Goal: Task Accomplishment & Management: Manage account settings

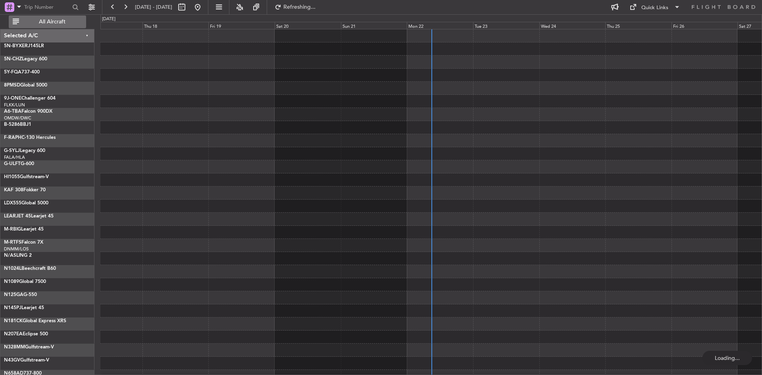
click at [70, 21] on span "All Aircraft" at bounding box center [52, 22] width 63 height 6
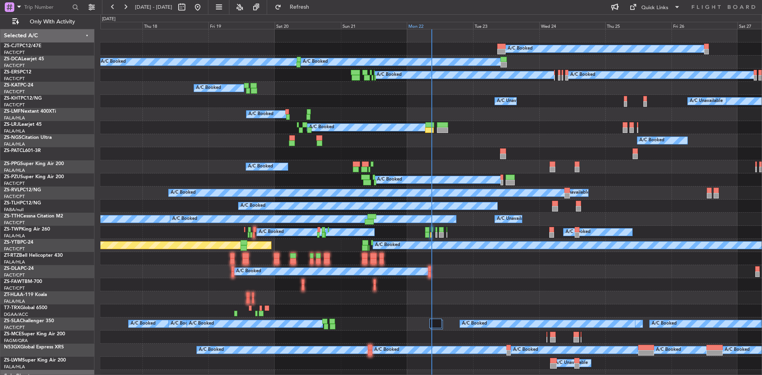
click at [415, 25] on div "Mon 22" at bounding box center [440, 25] width 66 height 7
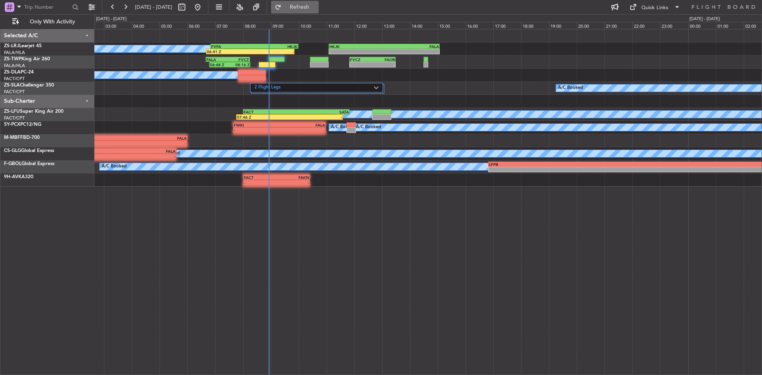
click at [316, 4] on span "Refresh" at bounding box center [299, 7] width 33 height 6
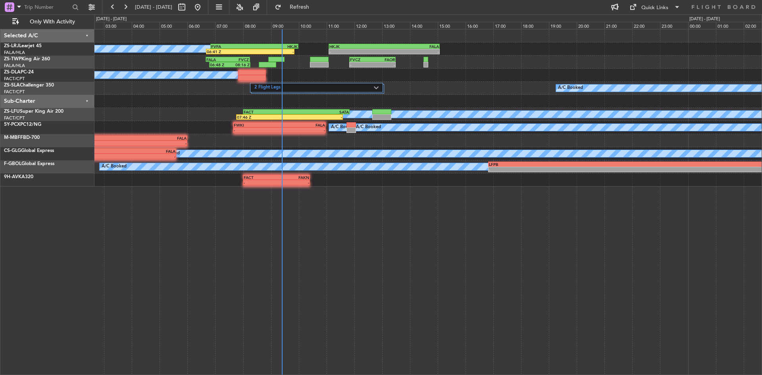
click at [270, 77] on div "A/C Booked" at bounding box center [427, 75] width 667 height 13
click at [310, 11] on button "Refresh" at bounding box center [295, 7] width 48 height 13
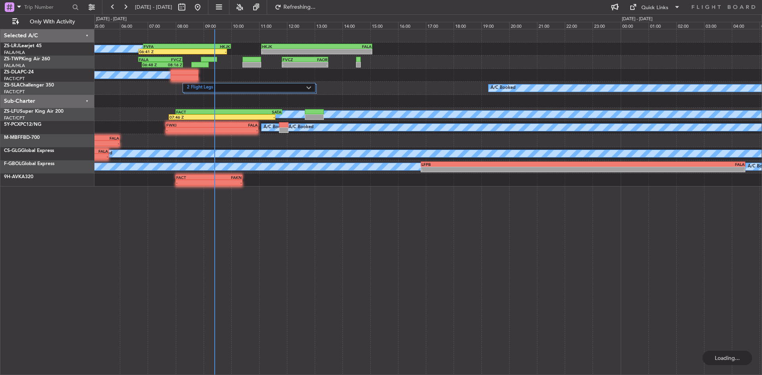
click at [403, 88] on div "A/C Booked 06:41 Z - FVFA 06:50 Z HKJK 10:00 Z - - HKJK 11:05 Z FALA 15:05 Z 06…" at bounding box center [427, 107] width 667 height 157
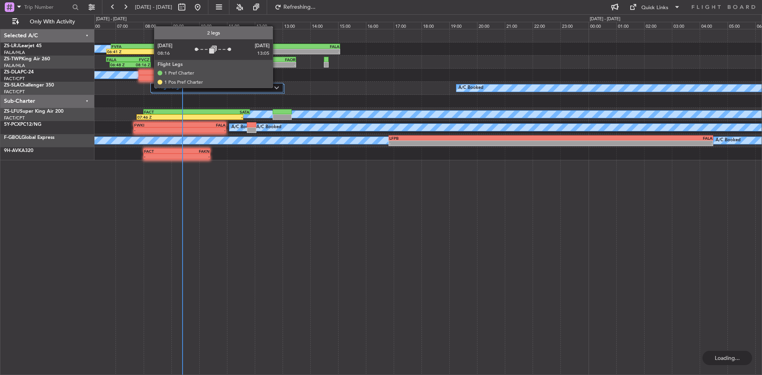
click at [276, 87] on img at bounding box center [276, 87] width 5 height 3
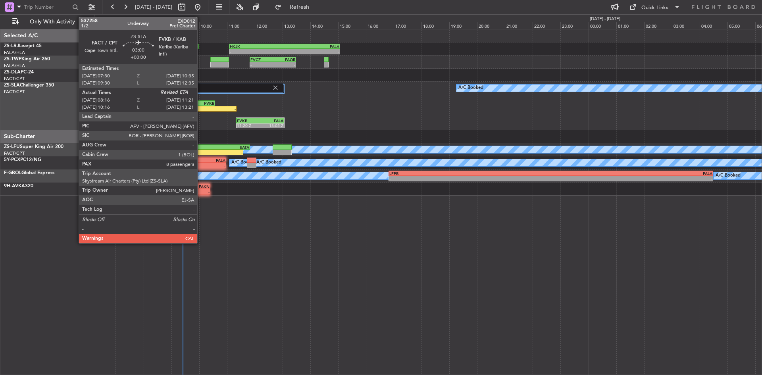
click at [201, 103] on div "FVKB" at bounding box center [193, 103] width 42 height 5
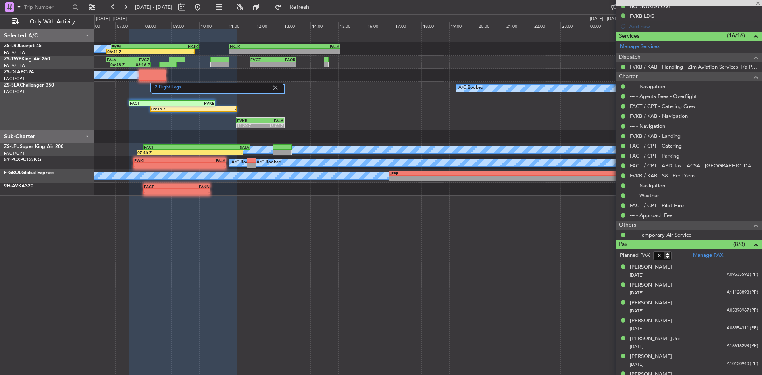
scroll to position [255, 0]
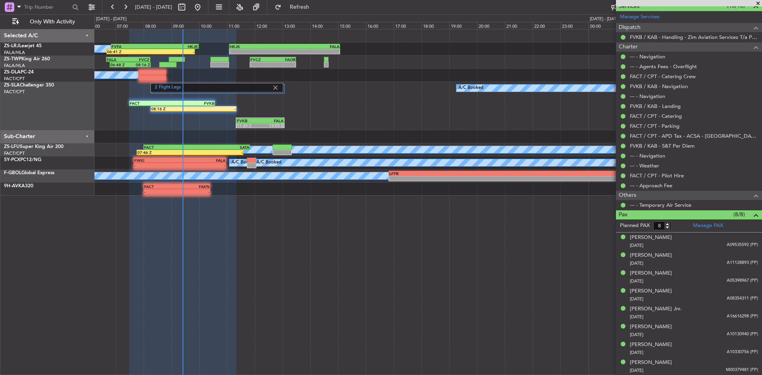
click at [760, 0] on span at bounding box center [758, 3] width 8 height 7
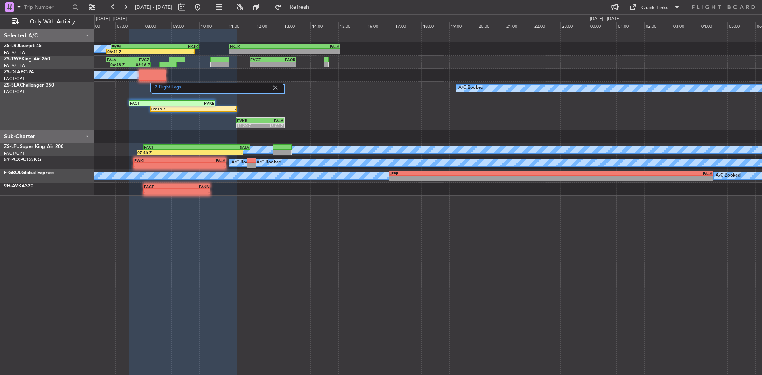
type input "0"
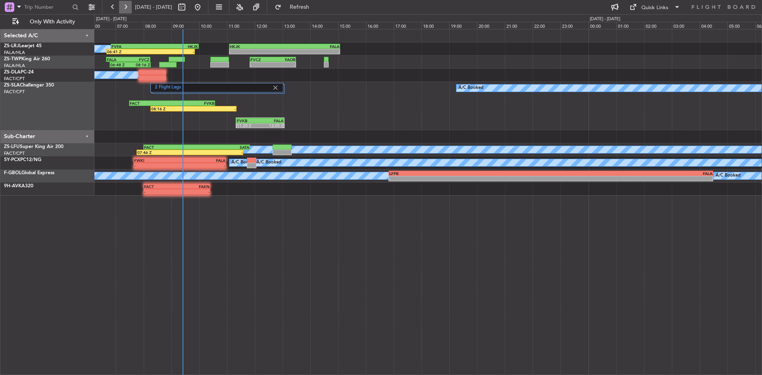
click at [127, 2] on button at bounding box center [125, 7] width 13 height 13
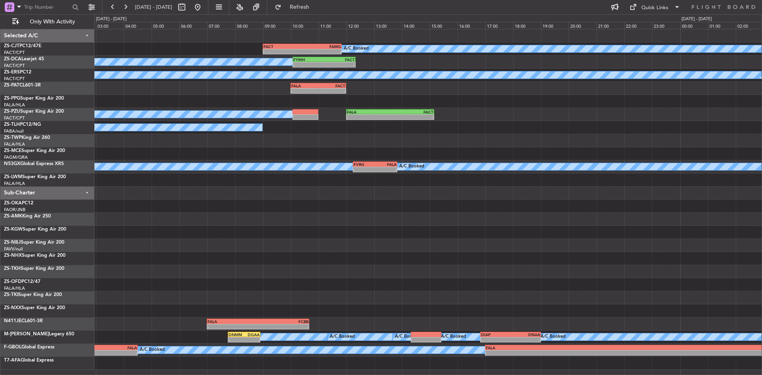
click at [411, 133] on div "A/C Booked FALA 04:45 Z SKAK 06:55 Z - -" at bounding box center [427, 127] width 667 height 13
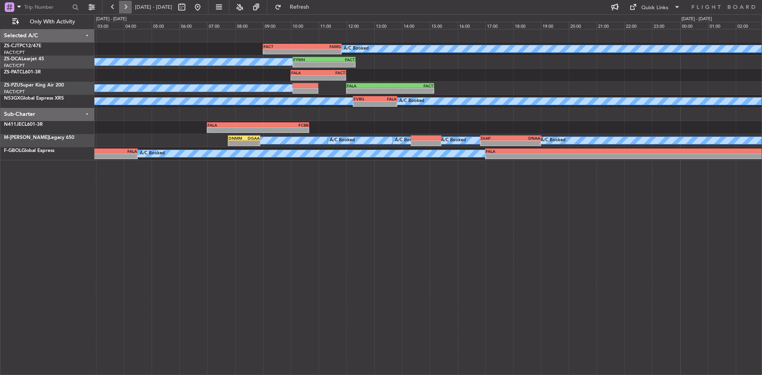
click at [124, 10] on button at bounding box center [125, 7] width 13 height 13
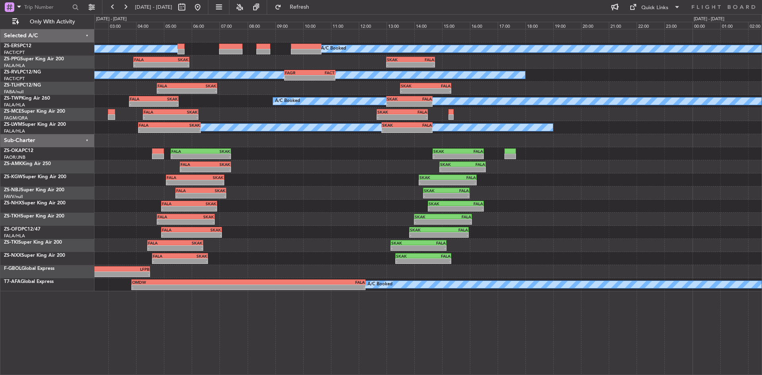
click at [223, 99] on div "A/C Booked A/C Booked - - FALA 03:55 Z SKAK 05:55 Z SKAK 13:00 Z FALA 14:45 Z -…" at bounding box center [427, 160] width 667 height 262
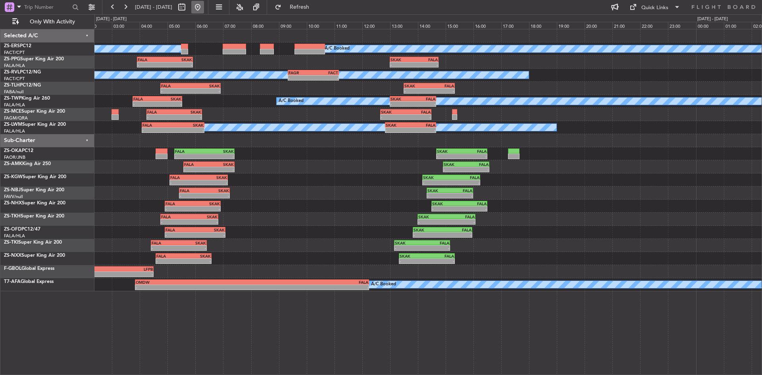
click at [204, 8] on button at bounding box center [197, 7] width 13 height 13
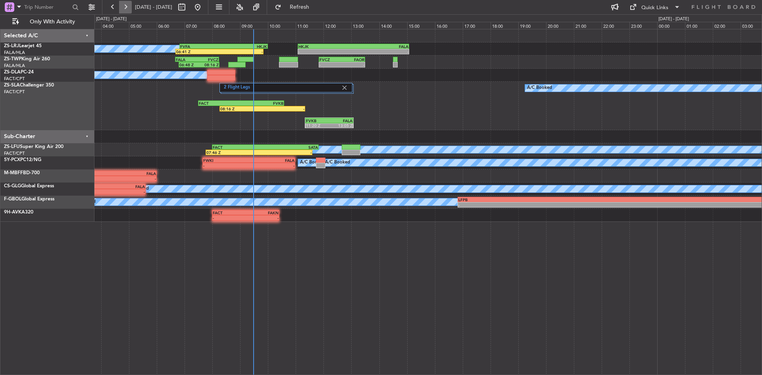
click at [130, 5] on button at bounding box center [125, 7] width 13 height 13
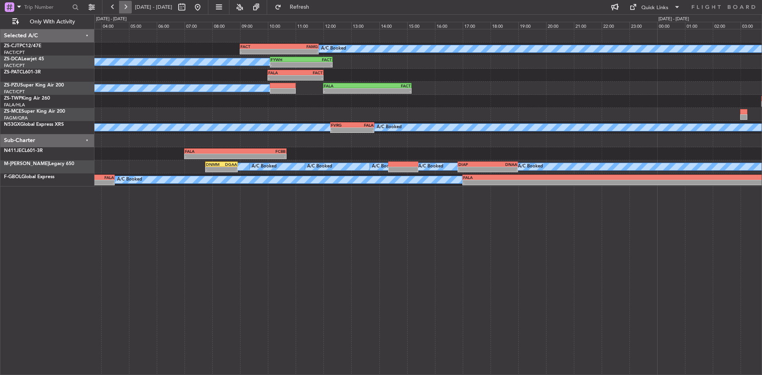
click at [129, 10] on button at bounding box center [125, 7] width 13 height 13
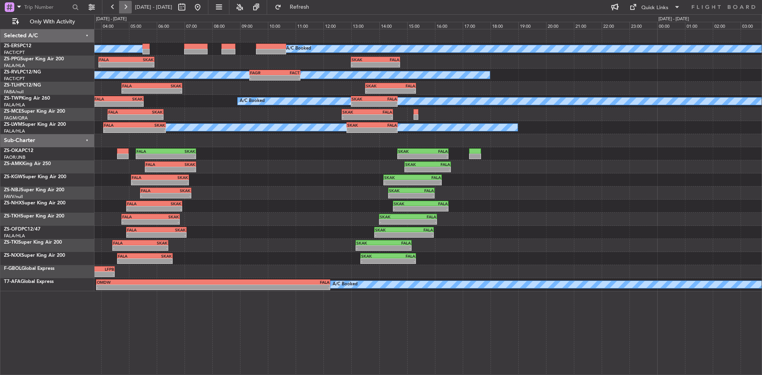
click at [125, 4] on button at bounding box center [125, 7] width 13 height 13
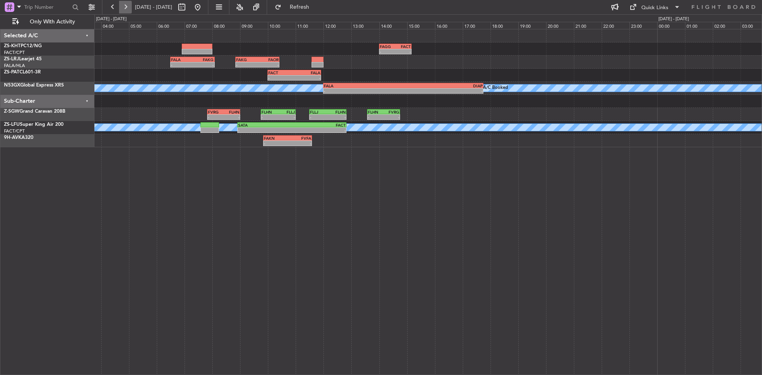
click at [130, 3] on button at bounding box center [125, 7] width 13 height 13
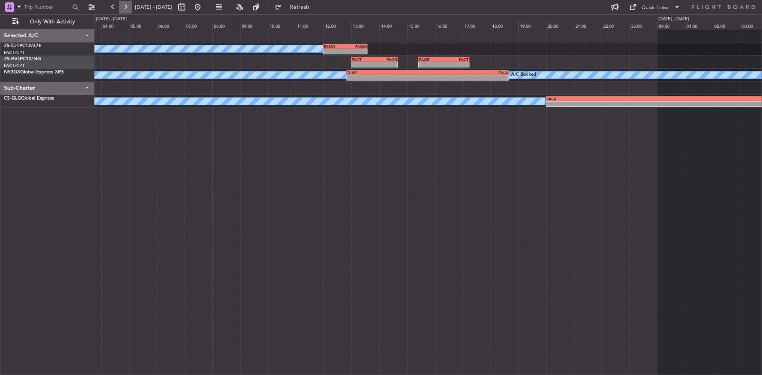
click at [127, 4] on button at bounding box center [125, 7] width 13 height 13
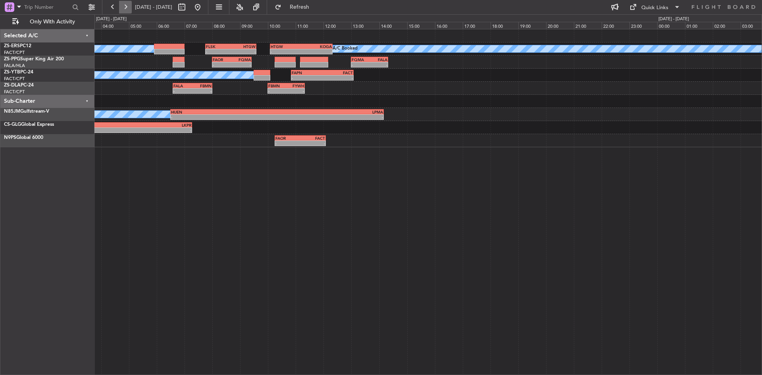
click at [127, 5] on button at bounding box center [125, 7] width 13 height 13
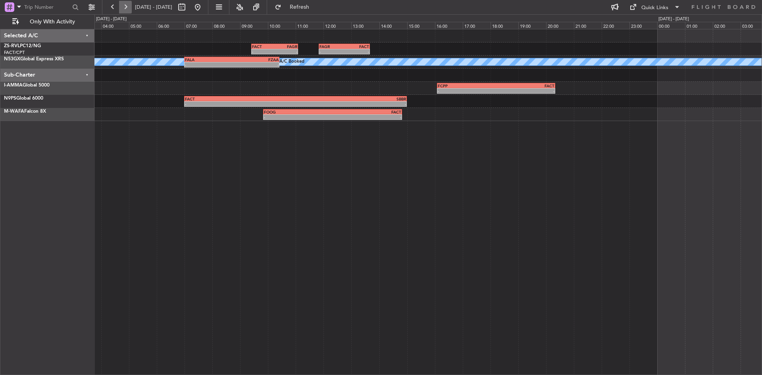
click at [121, 4] on button at bounding box center [125, 7] width 13 height 13
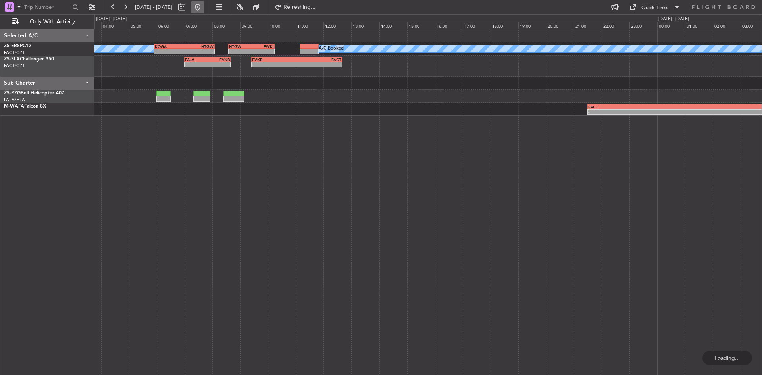
click at [204, 7] on button at bounding box center [197, 7] width 13 height 13
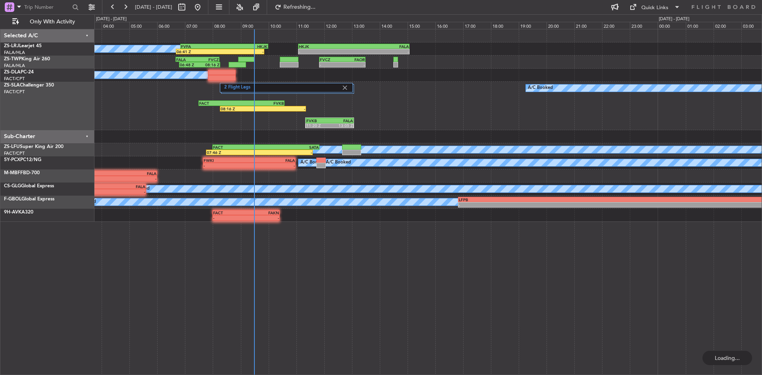
click at [138, 150] on div "- - HKJK 11:05 Z FALA 15:05 Z FVFA 06:50 Z HKJK 10:00 Z 06:41 Z - A/C Booked FV…" at bounding box center [427, 125] width 667 height 192
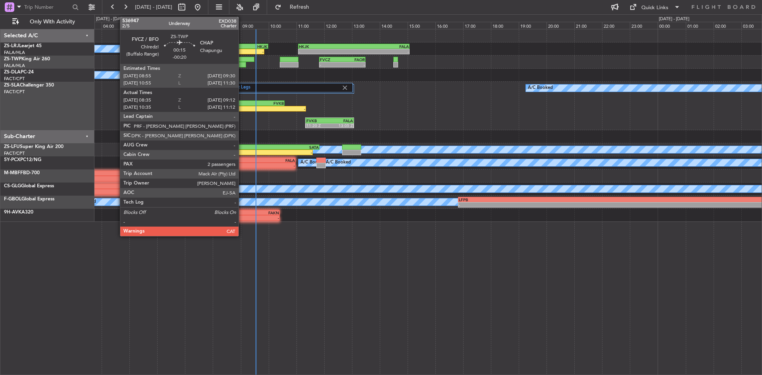
click at [242, 67] on div at bounding box center [236, 65] width 17 height 6
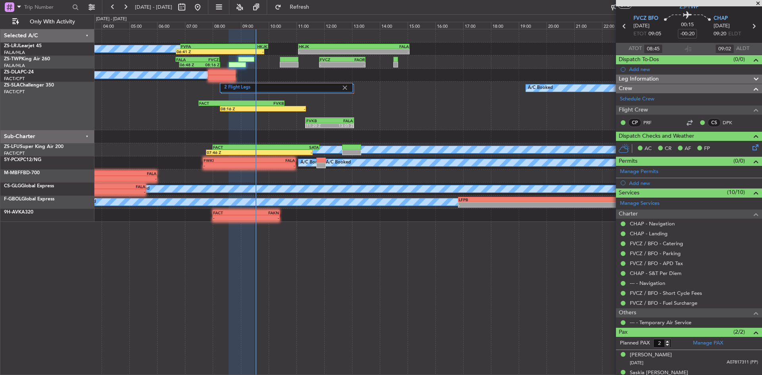
scroll to position [33, 0]
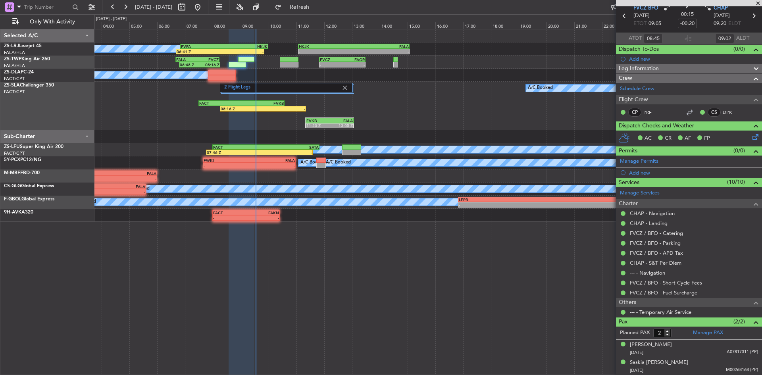
click at [757, 4] on span at bounding box center [758, 3] width 8 height 7
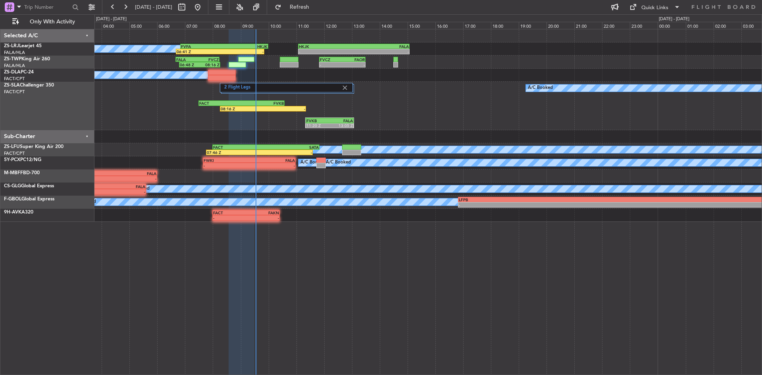
type input "0"
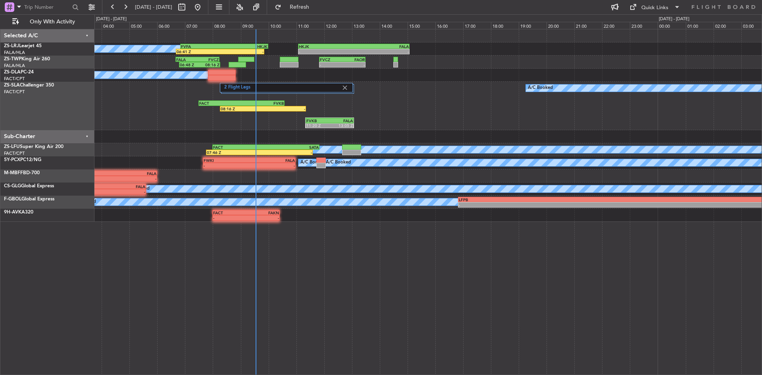
scroll to position [0, 0]
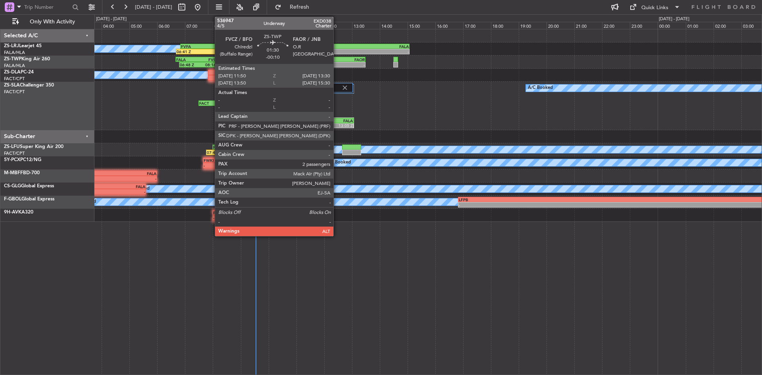
click at [337, 63] on div "-" at bounding box center [331, 64] width 23 height 5
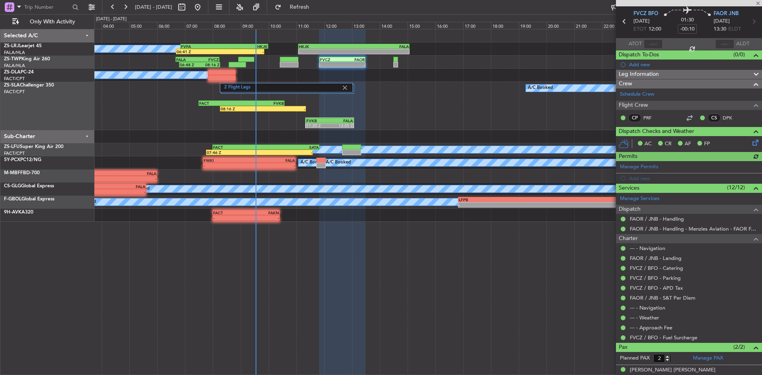
scroll to position [53, 0]
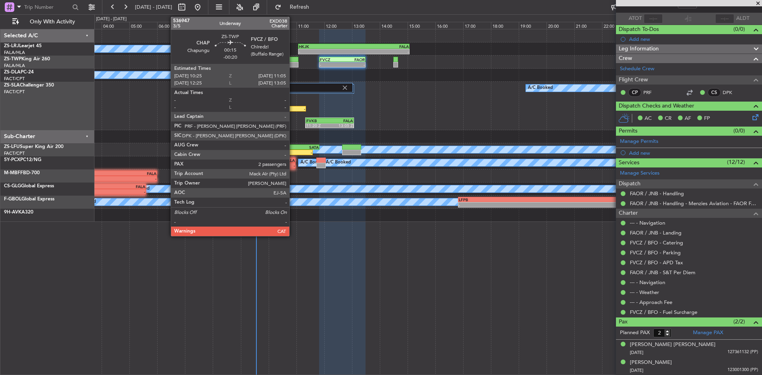
click at [293, 63] on div at bounding box center [289, 65] width 19 height 6
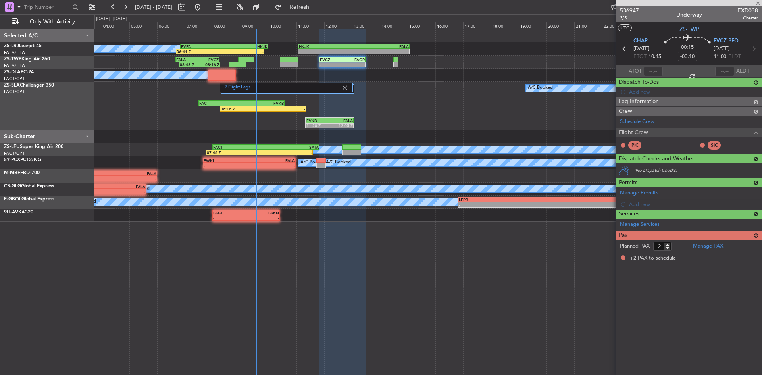
type input "-00:20"
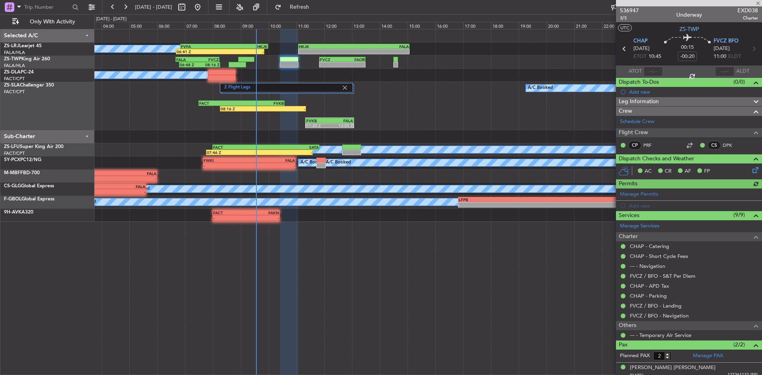
scroll to position [23, 0]
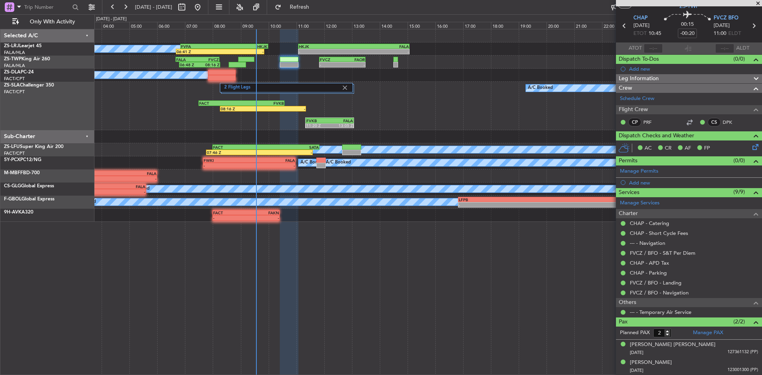
click at [757, 2] on span at bounding box center [758, 3] width 8 height 7
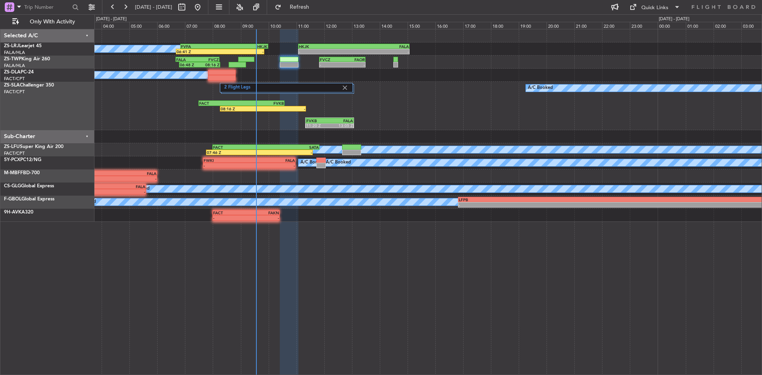
type input "0"
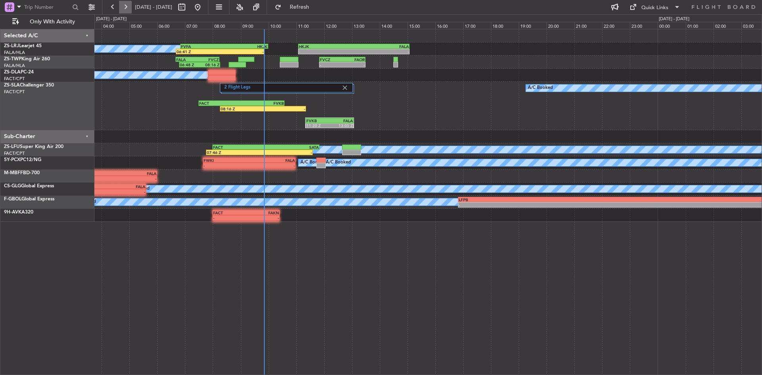
click at [126, 6] on button at bounding box center [125, 7] width 13 height 13
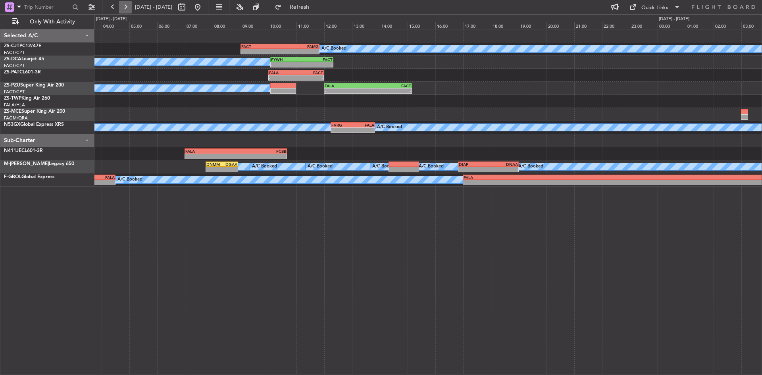
click at [126, 5] on button at bounding box center [125, 7] width 13 height 13
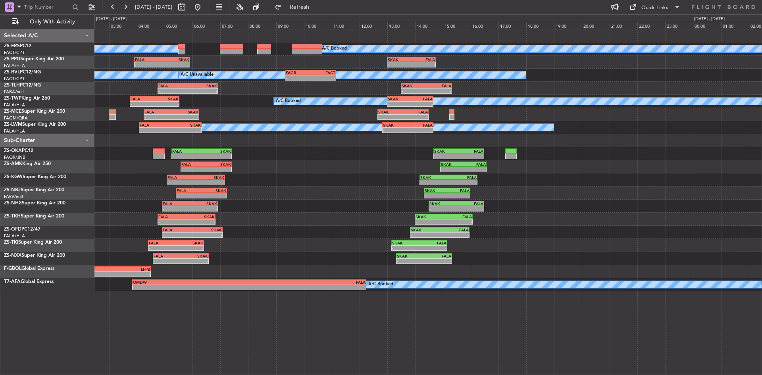
click at [265, 189] on div "A/C Booked A/C Booked - - FALA 03:55 Z SKAK 05:55 Z - - SKAK 13:00 Z FALA 14:45…" at bounding box center [427, 160] width 667 height 262
click at [204, 9] on button at bounding box center [197, 7] width 13 height 13
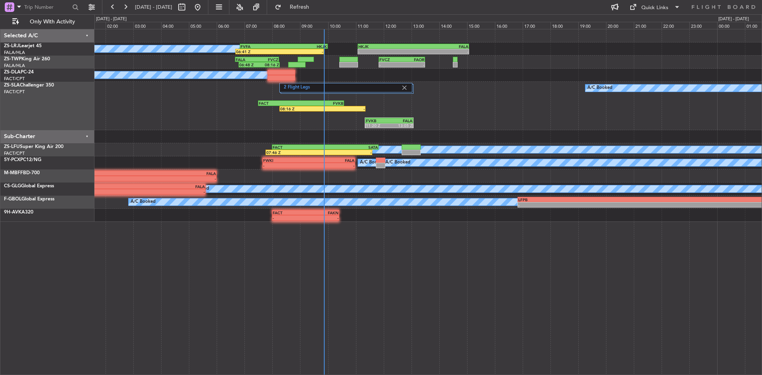
click at [195, 138] on div "- - HKJK 11:05 Z FALA 15:05 Z FVFA 06:50 Z HKJK 10:00 Z 06:41 Z - A/C Booked FV…" at bounding box center [427, 125] width 667 height 192
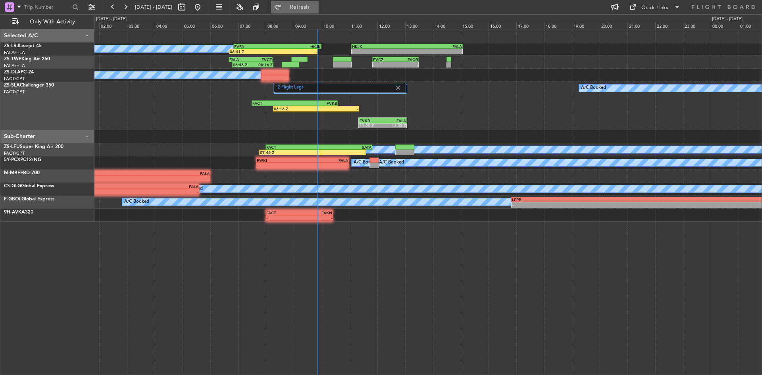
click at [306, 7] on button "Refresh" at bounding box center [295, 7] width 48 height 13
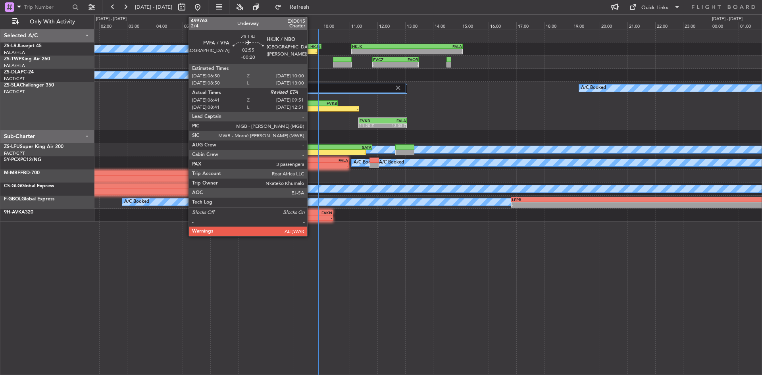
click at [311, 50] on div "-" at bounding box center [294, 51] width 43 height 5
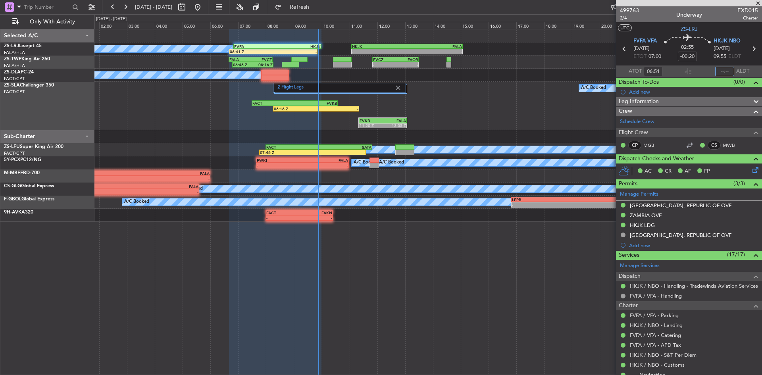
click at [720, 70] on input "text" at bounding box center [724, 72] width 19 height 10
type input "09:44"
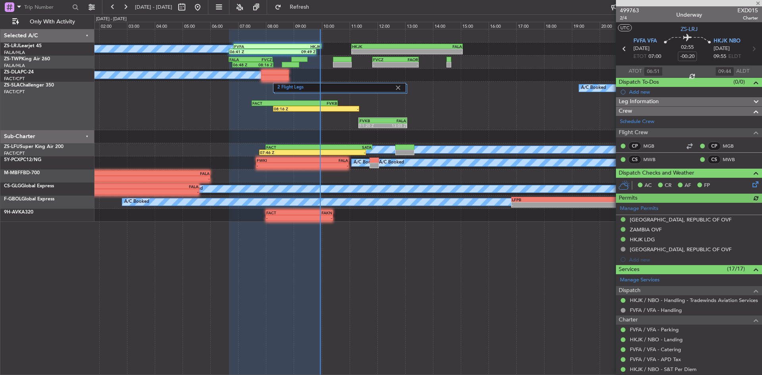
click at [760, 2] on div at bounding box center [689, 3] width 146 height 6
click at [124, 4] on button at bounding box center [125, 7] width 13 height 13
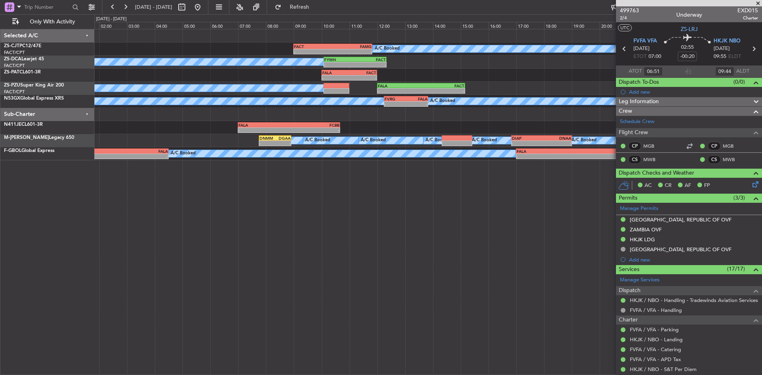
click at [758, 3] on span at bounding box center [758, 3] width 8 height 7
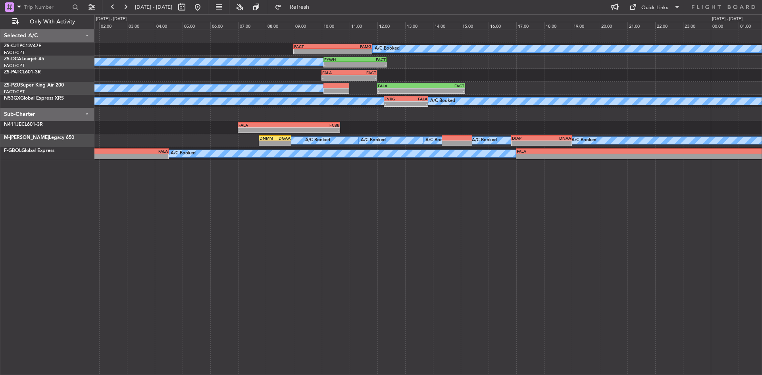
type input "0"
click at [126, 5] on button at bounding box center [125, 7] width 13 height 13
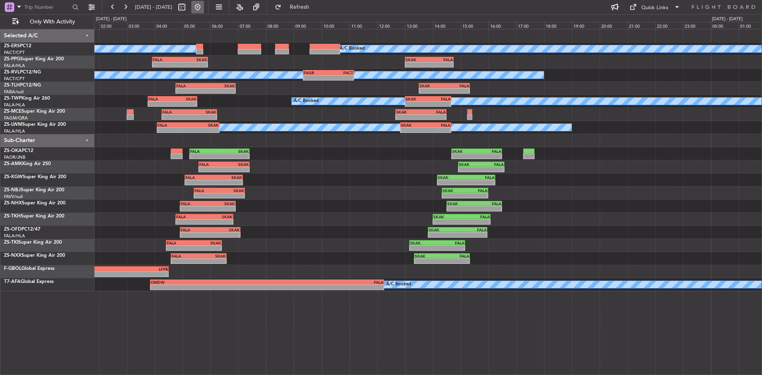
click at [204, 6] on button at bounding box center [197, 7] width 13 height 13
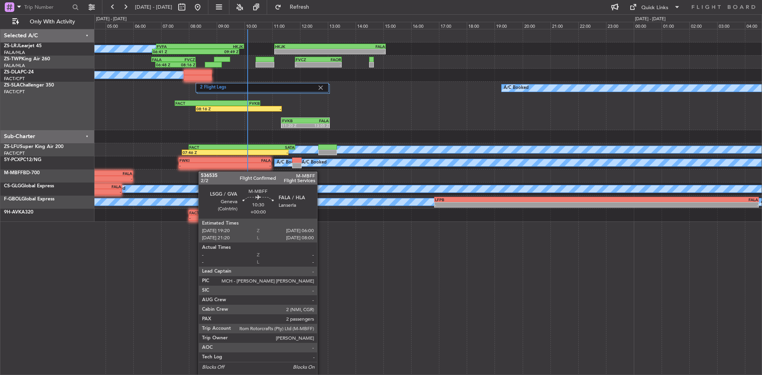
click at [123, 171] on div "- - HKJK 11:05 Z FALA 15:05 Z FVFA 06:50 Z HKJK 10:00 Z 06:41 Z 09:49 Z A/C Boo…" at bounding box center [427, 125] width 667 height 192
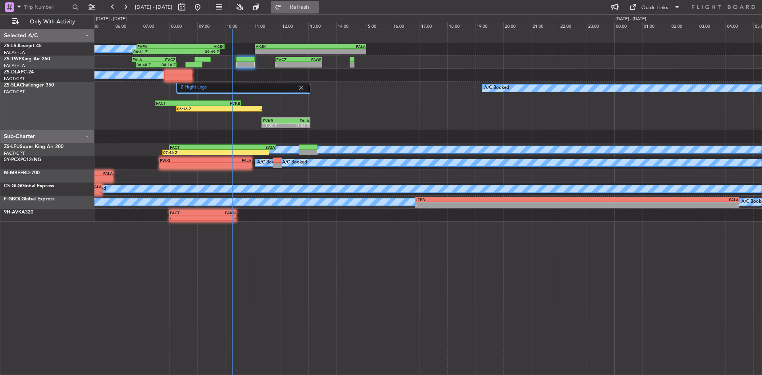
click at [319, 1] on button "Refresh" at bounding box center [295, 7] width 48 height 13
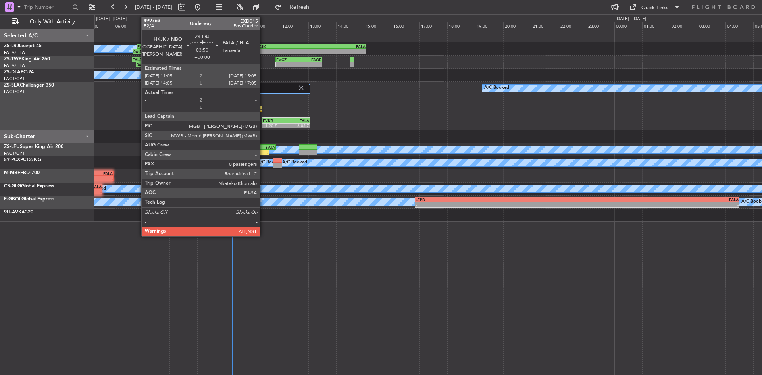
click at [263, 51] on div "-" at bounding box center [282, 51] width 55 height 5
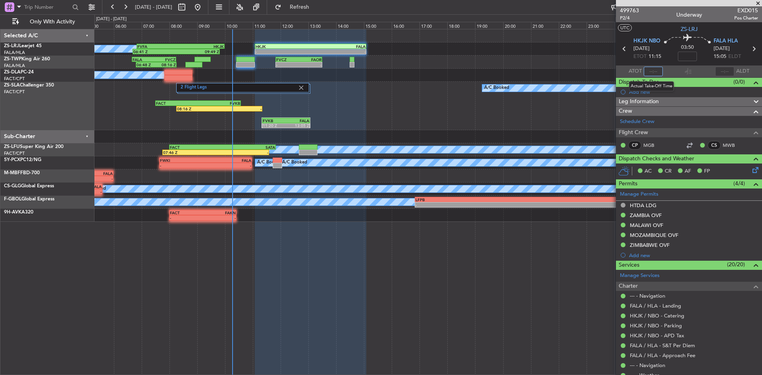
click at [650, 71] on input "text" at bounding box center [652, 72] width 19 height 10
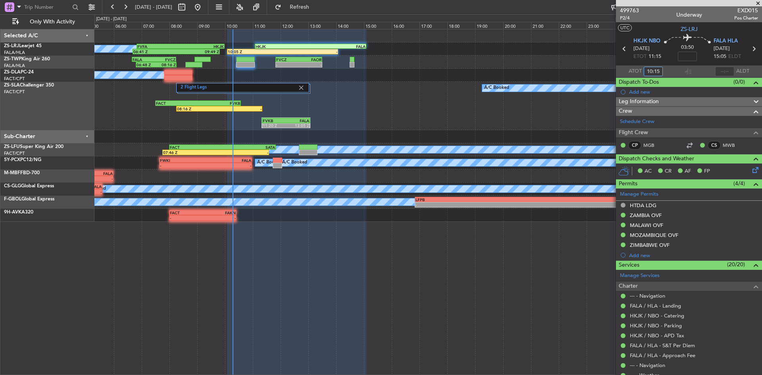
type input "10:15"
drag, startPoint x: 760, startPoint y: 2, endPoint x: 756, endPoint y: 0, distance: 4.6
click at [760, 3] on span at bounding box center [758, 3] width 8 height 7
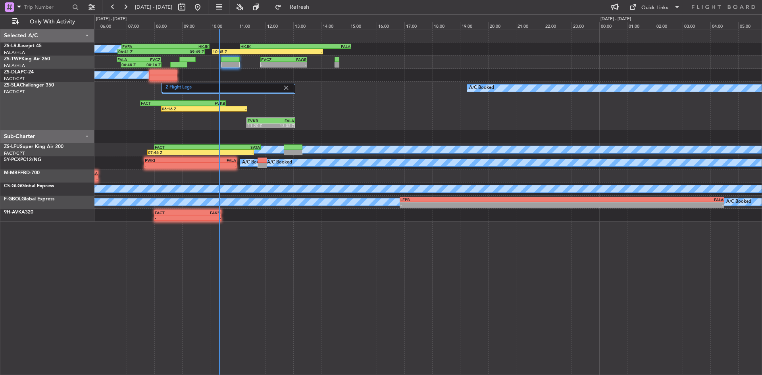
click at [378, 88] on div "2 Flight Legs A/C Booked 08:16 Z - FACT 07:30 Z FVKB 10:35 Z FVKB 11:20 Z FALA …" at bounding box center [427, 106] width 667 height 48
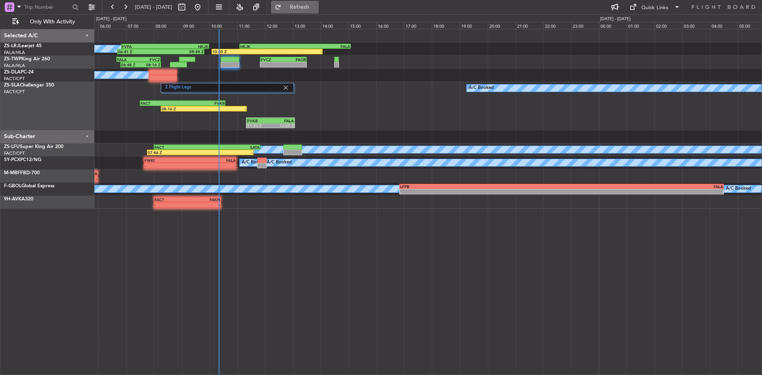
click at [319, 1] on button "Refresh" at bounding box center [295, 7] width 48 height 13
click at [316, 6] on span "Refresh" at bounding box center [299, 7] width 33 height 6
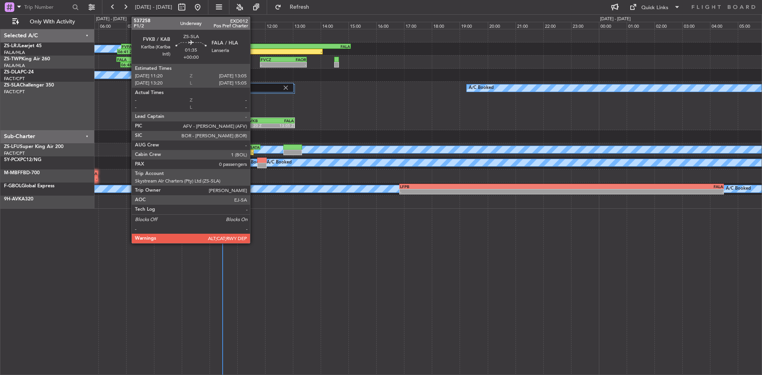
click at [253, 127] on div "11:20 Z" at bounding box center [258, 125] width 23 height 5
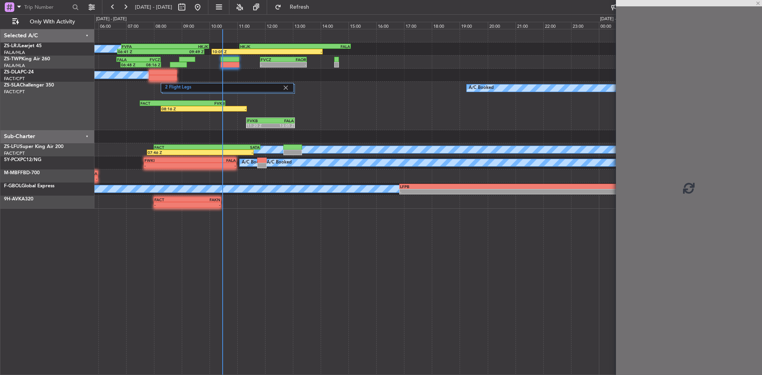
click at [257, 123] on div "11:20 Z" at bounding box center [258, 125] width 23 height 5
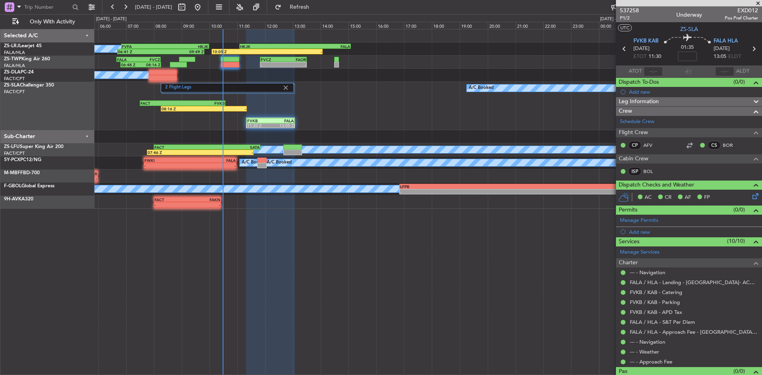
click at [758, 4] on span at bounding box center [758, 3] width 8 height 7
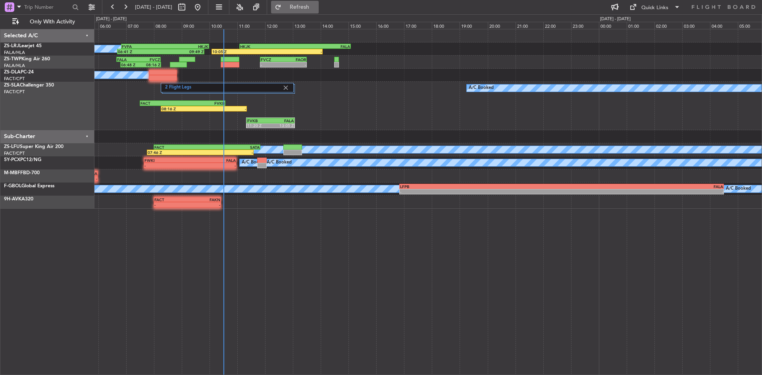
click at [304, 6] on button "Refresh" at bounding box center [295, 7] width 48 height 13
click at [119, 6] on button at bounding box center [125, 7] width 13 height 13
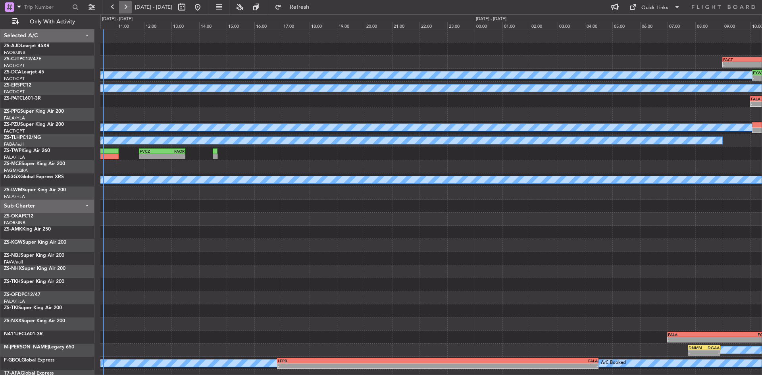
click at [119, 6] on button at bounding box center [125, 7] width 13 height 13
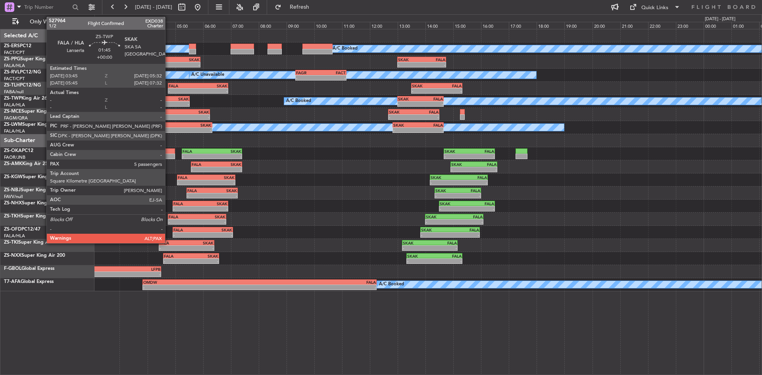
click at [169, 100] on div "SKAK" at bounding box center [177, 98] width 24 height 5
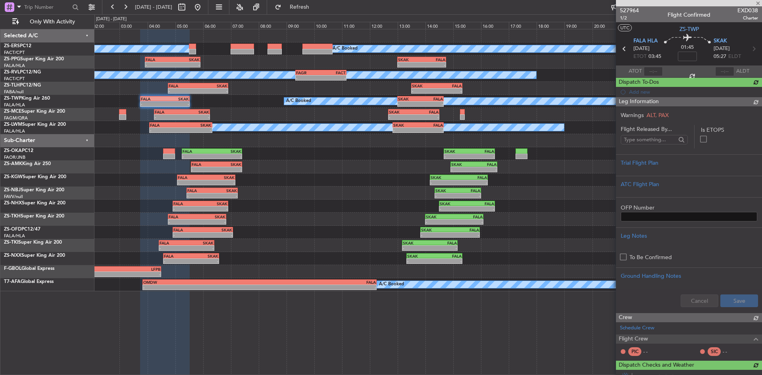
click at [626, 10] on span "527964" at bounding box center [629, 10] width 19 height 8
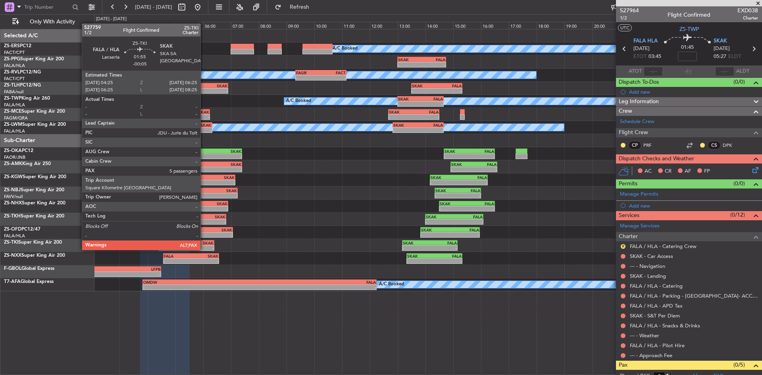
click at [204, 242] on div "SKAK" at bounding box center [199, 242] width 27 height 5
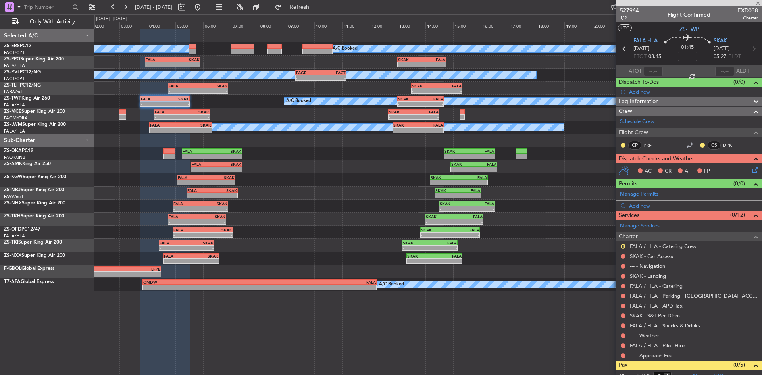
type input "-00:05"
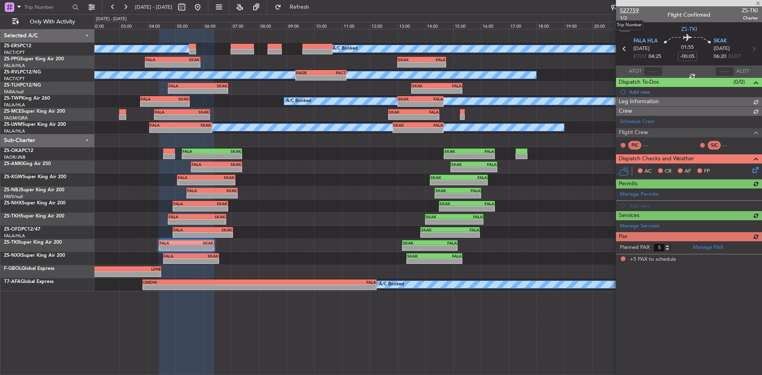
click at [633, 10] on span "527759" at bounding box center [629, 10] width 19 height 8
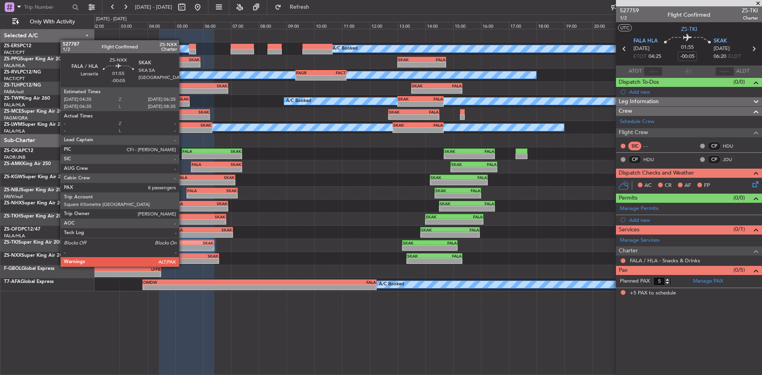
click at [182, 259] on div "-" at bounding box center [177, 261] width 27 height 5
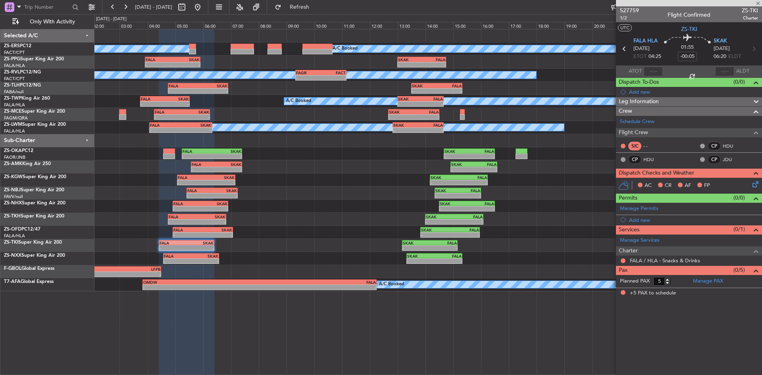
type input "8"
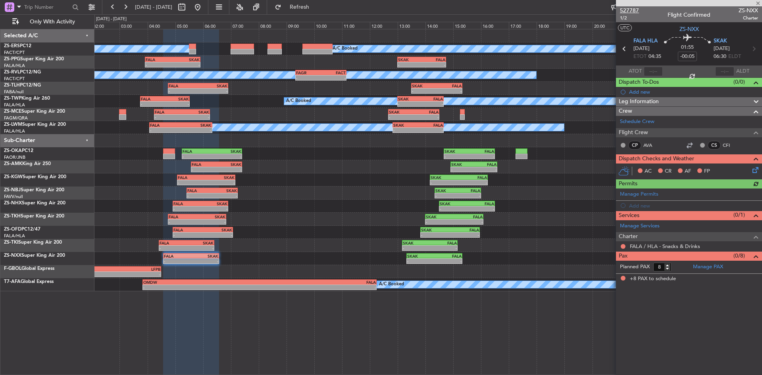
click at [633, 9] on span "527787" at bounding box center [629, 10] width 19 height 8
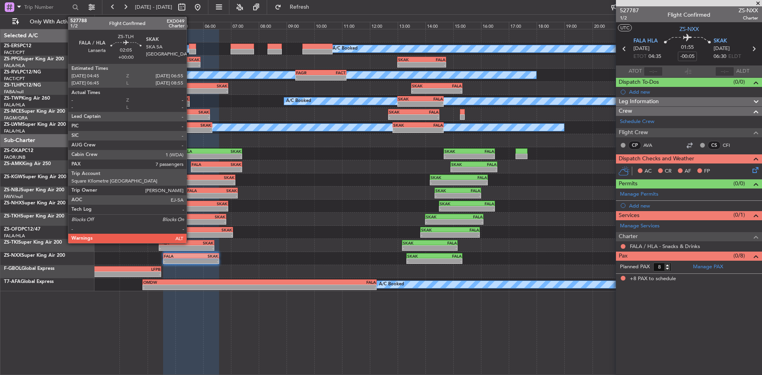
click at [190, 87] on div "FALA" at bounding box center [183, 85] width 29 height 5
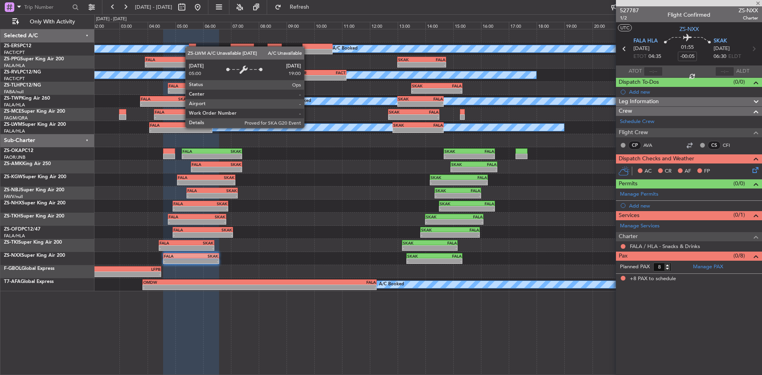
type input "7"
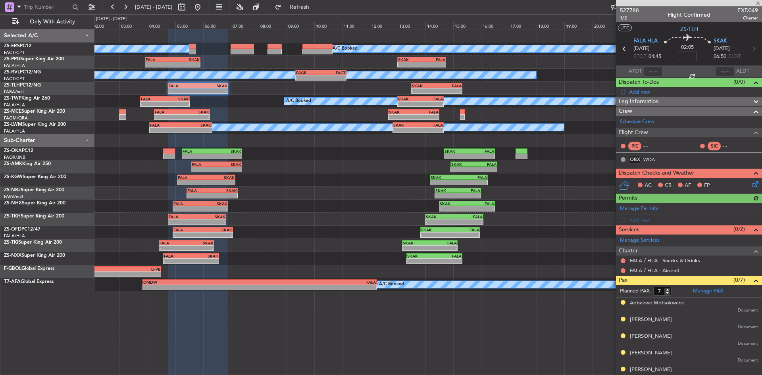
click at [636, 8] on span "527788" at bounding box center [629, 10] width 19 height 8
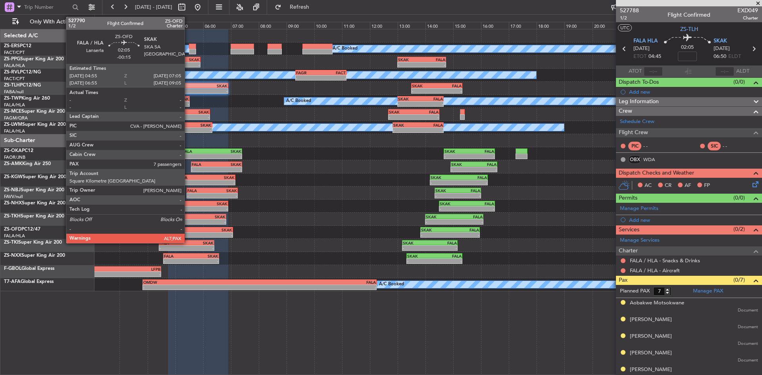
click at [188, 229] on div "FALA" at bounding box center [187, 229] width 29 height 5
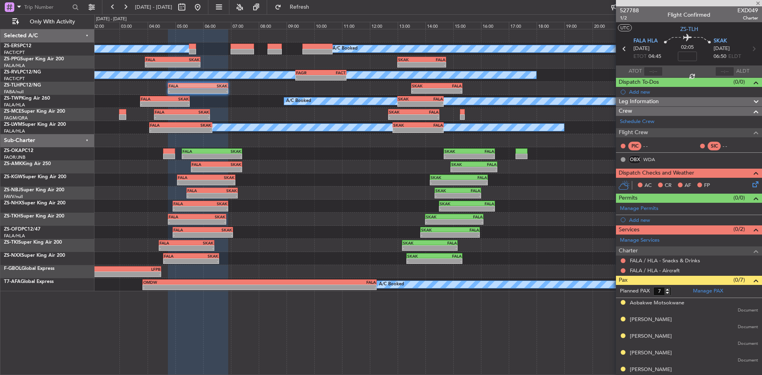
type input "-00:15"
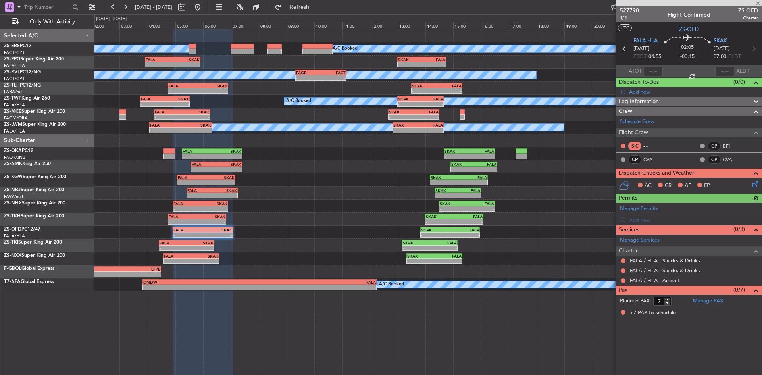
click at [631, 10] on span "527790" at bounding box center [629, 10] width 19 height 8
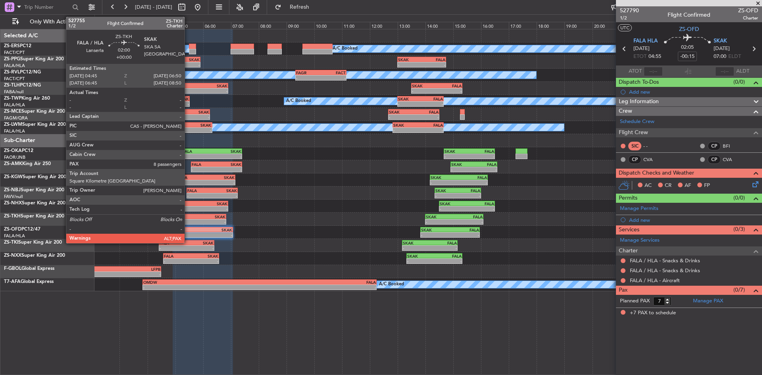
click at [191, 219] on div "- -" at bounding box center [197, 222] width 58 height 6
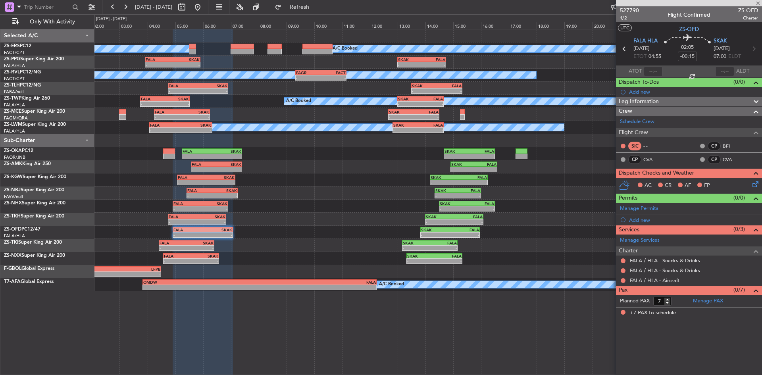
type input "8"
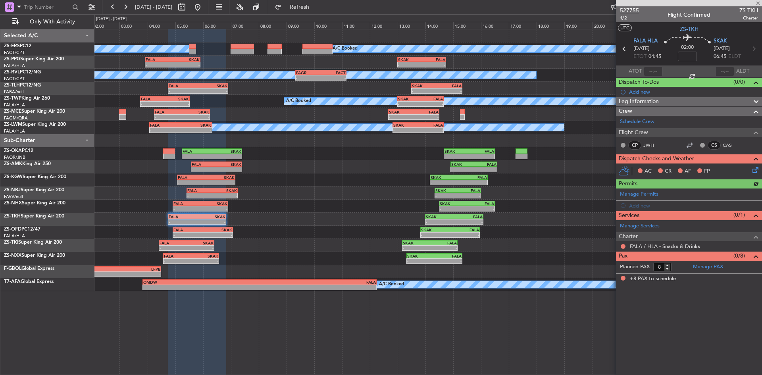
click at [636, 10] on span "527755" at bounding box center [629, 10] width 19 height 8
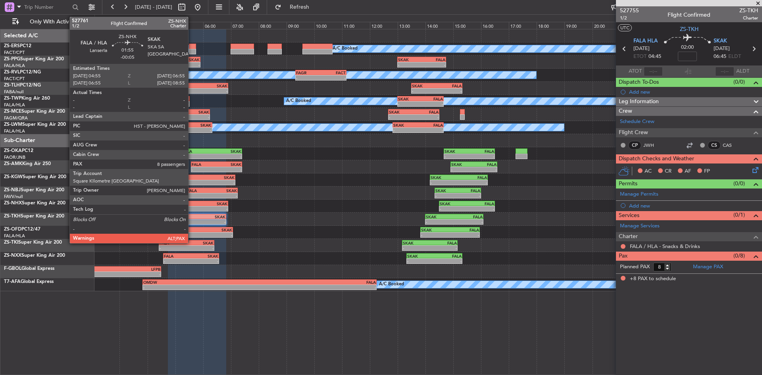
click at [192, 207] on div "-" at bounding box center [186, 208] width 27 height 5
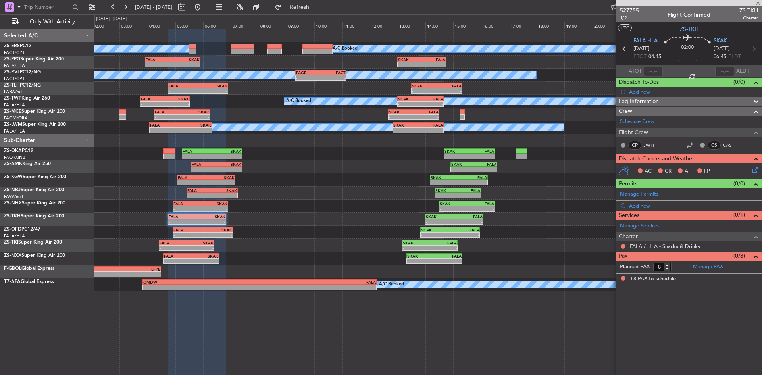
type input "-00:05"
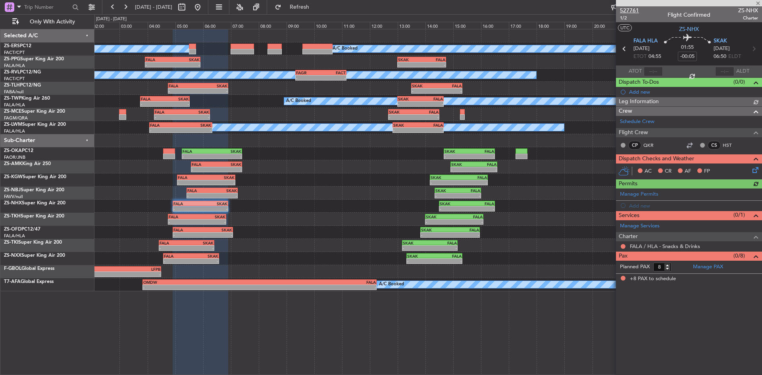
click at [637, 11] on span "527761" at bounding box center [629, 10] width 19 height 8
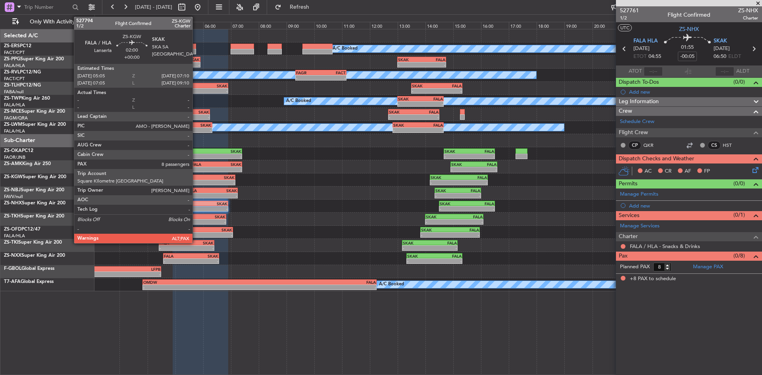
click at [196, 181] on div "-" at bounding box center [192, 182] width 28 height 5
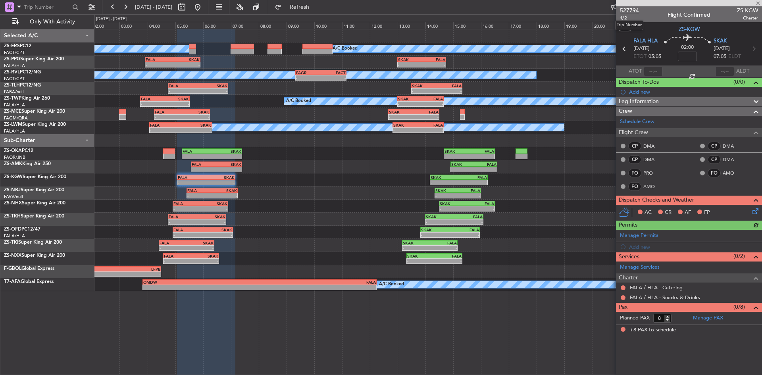
click at [633, 12] on span "527794" at bounding box center [629, 10] width 19 height 8
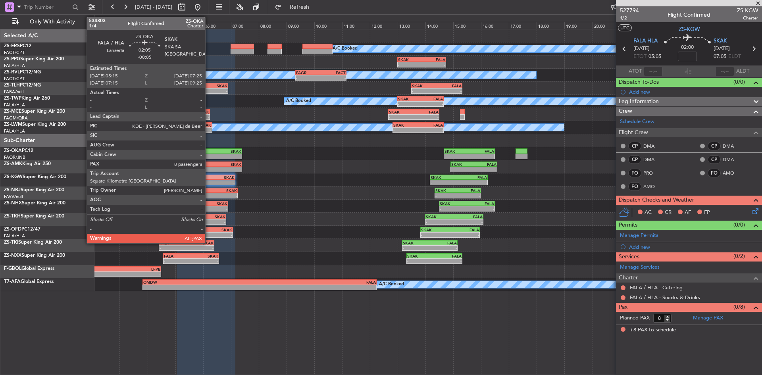
click at [209, 154] on div "-" at bounding box center [196, 156] width 29 height 5
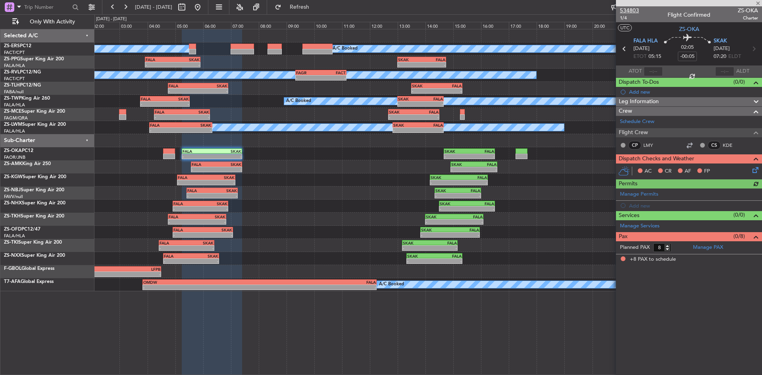
click at [632, 9] on span "534803" at bounding box center [629, 10] width 19 height 8
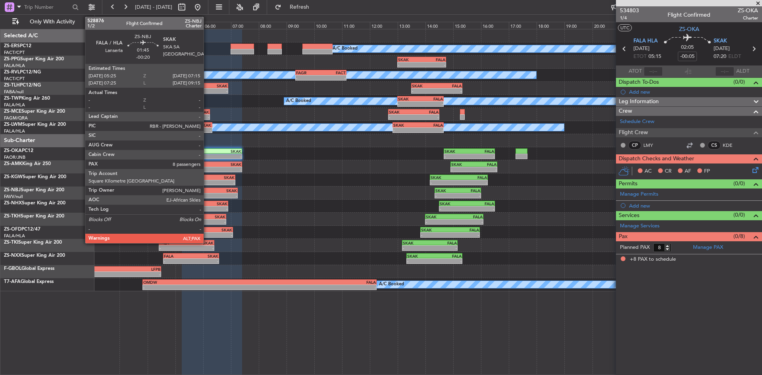
click at [207, 192] on div "FALA 05:25 Z SKAK 07:15 Z" at bounding box center [211, 191] width 51 height 6
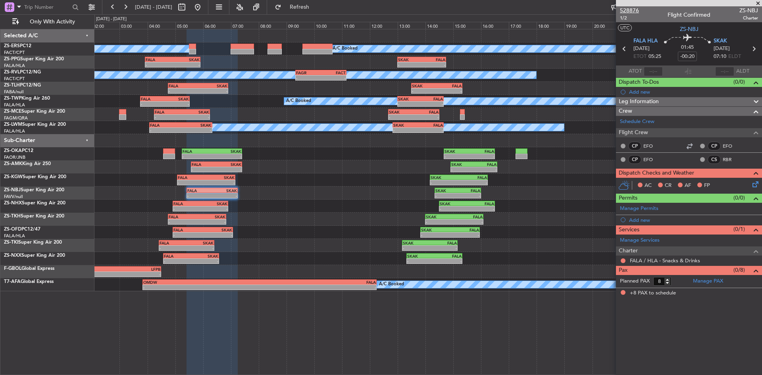
click at [630, 8] on span "528876" at bounding box center [629, 10] width 19 height 8
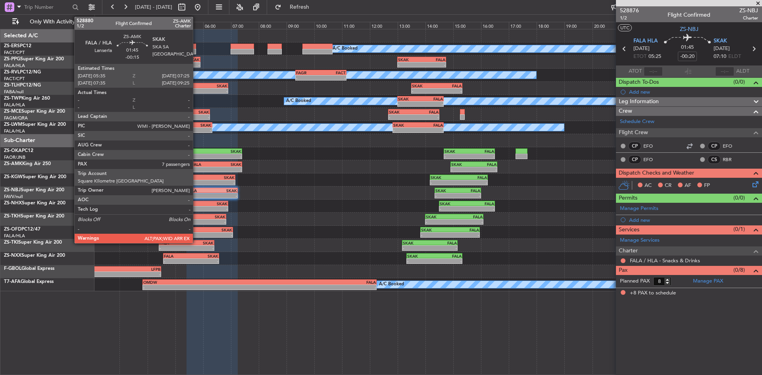
click at [196, 164] on div "FALA" at bounding box center [204, 164] width 25 height 5
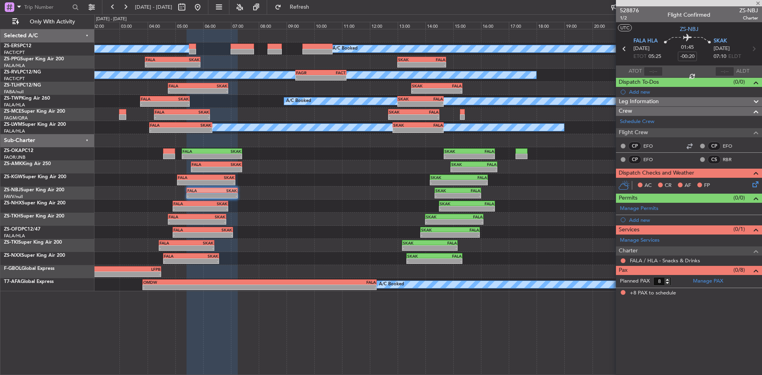
type input "-00:15"
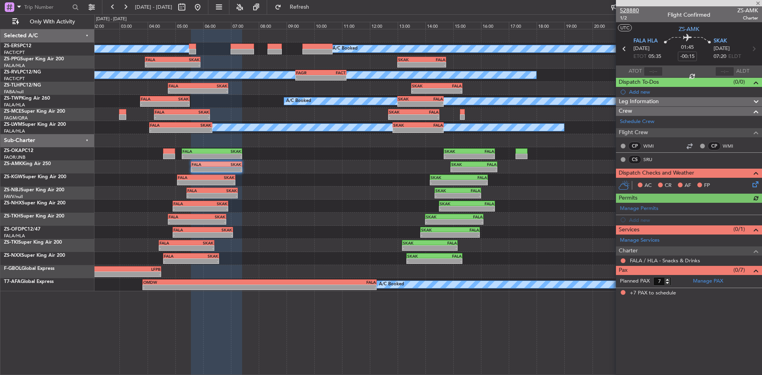
click at [624, 9] on span "528880" at bounding box center [629, 10] width 19 height 8
click at [755, 2] on span at bounding box center [758, 3] width 8 height 7
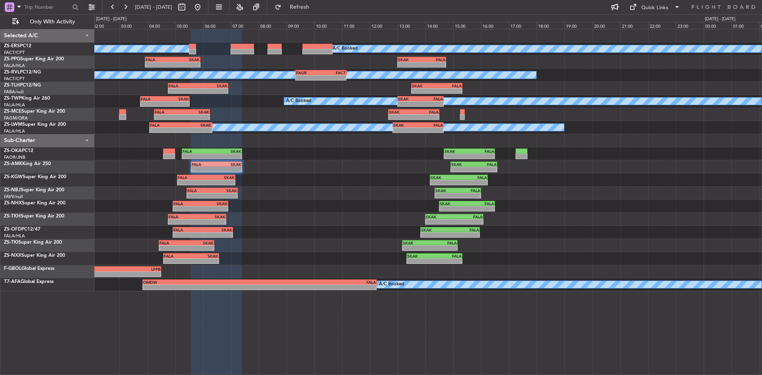
type input "0"
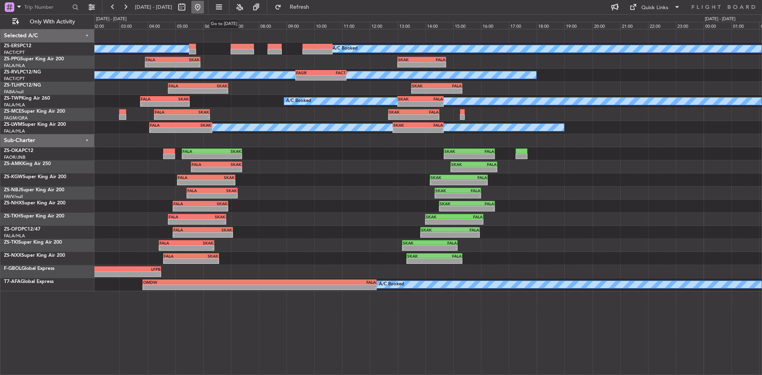
click at [204, 6] on button at bounding box center [197, 7] width 13 height 13
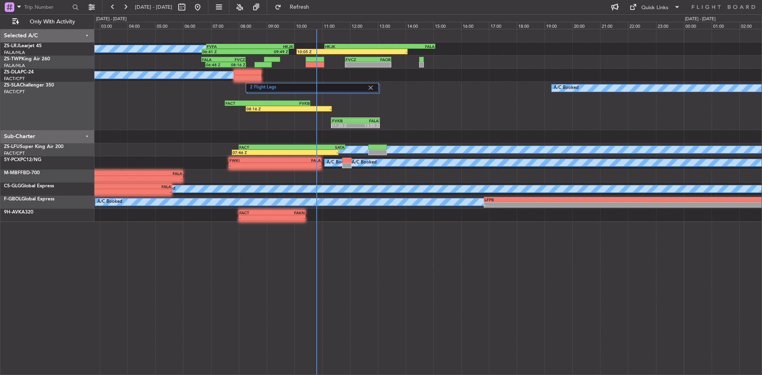
click at [198, 117] on div "A/C Booked FVKB 11:20 Z FALA 13:05 Z 2 Flight Legs 08:16 Z - FACT 07:30 Z FVKB …" at bounding box center [427, 106] width 667 height 48
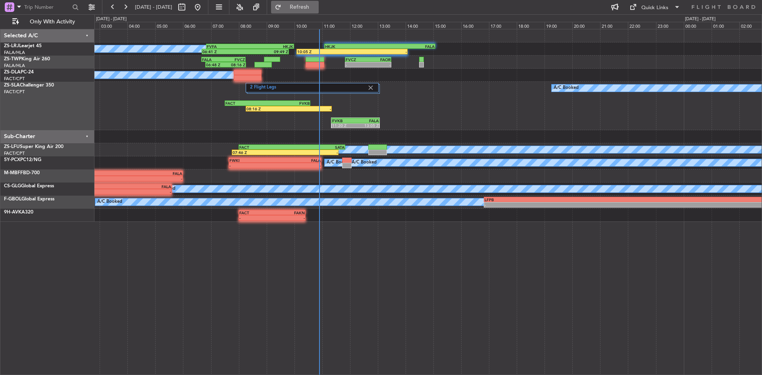
click at [311, 4] on button "Refresh" at bounding box center [295, 7] width 48 height 13
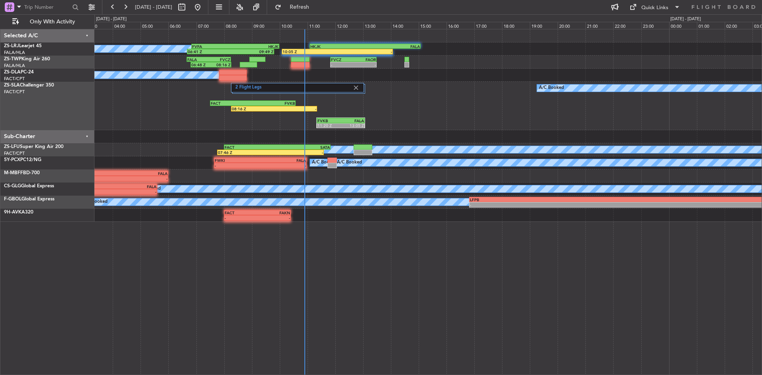
click at [180, 132] on div "A/C Booked 06:41 Z 09:49 Z FVFA 06:50 Z HKJK 10:00 Z 10:05 Z - HKJK 11:05 Z FAL…" at bounding box center [427, 125] width 667 height 192
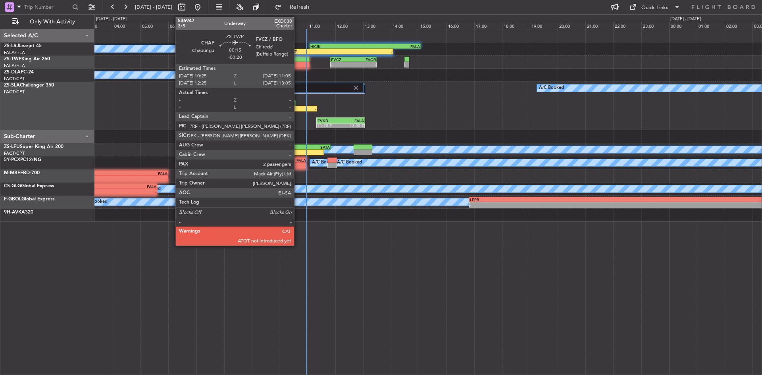
click at [297, 61] on div at bounding box center [300, 60] width 19 height 6
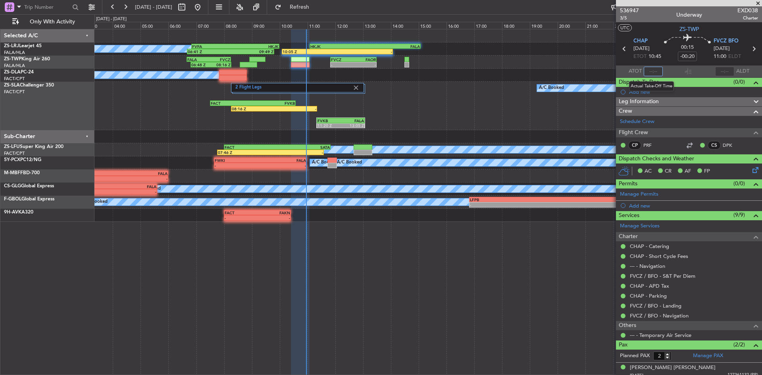
click at [648, 71] on input "text" at bounding box center [652, 72] width 19 height 10
type input "10:49"
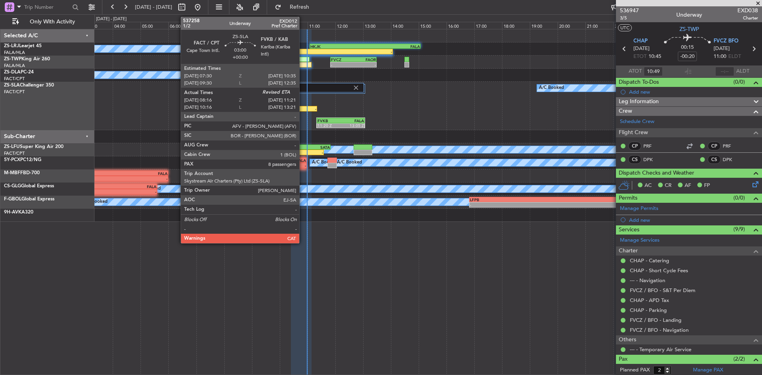
click at [303, 109] on div "-" at bounding box center [295, 108] width 42 height 5
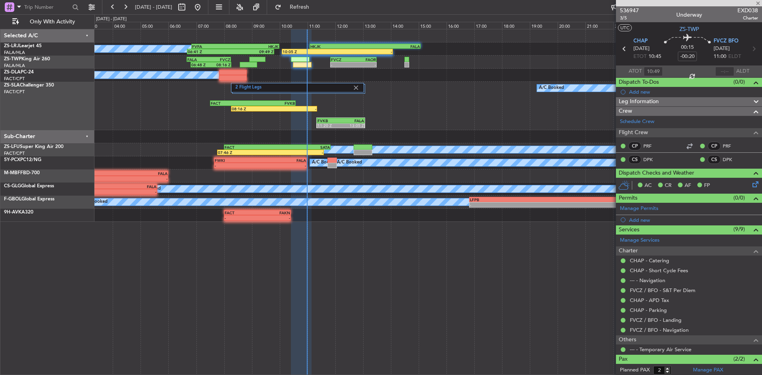
type input "08:16"
type input "8"
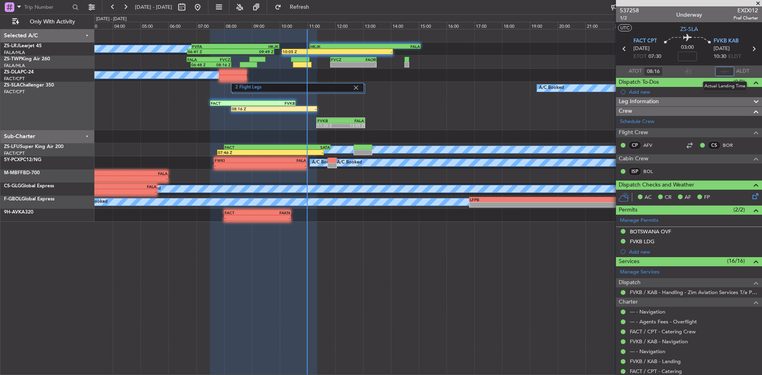
click at [721, 71] on input "text" at bounding box center [724, 72] width 19 height 10
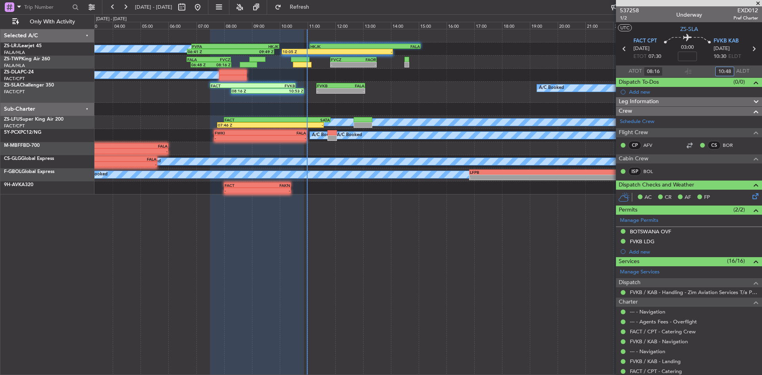
type input "10:48"
click at [760, 5] on span at bounding box center [758, 3] width 8 height 7
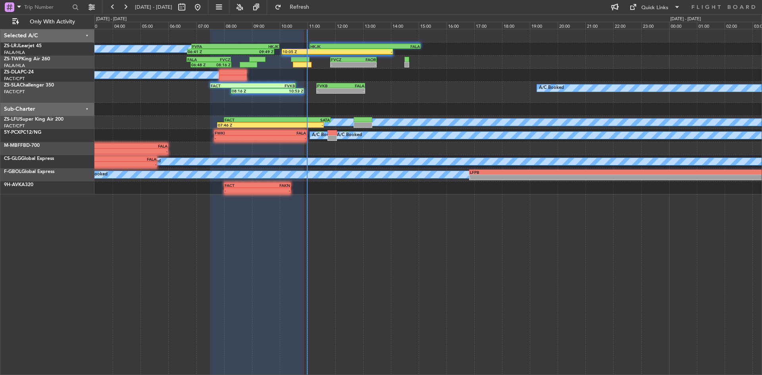
type input "0"
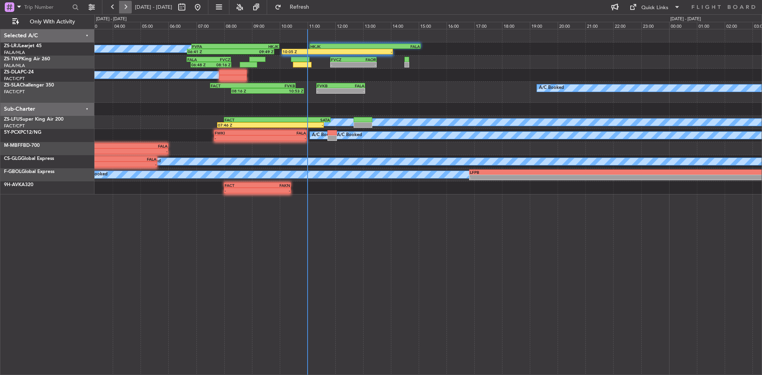
click at [123, 10] on button at bounding box center [125, 7] width 13 height 13
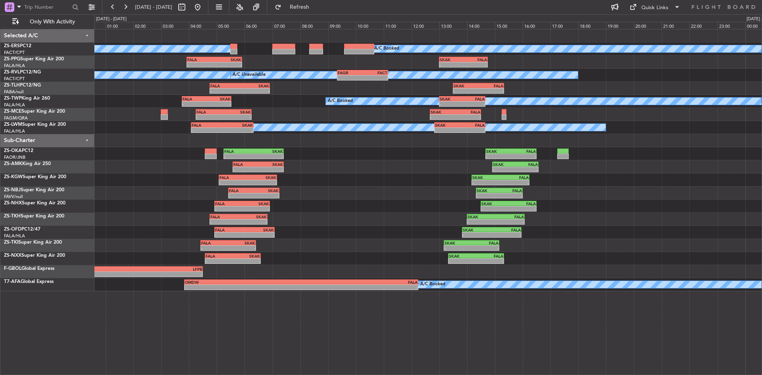
click at [372, 209] on div "A/C Booked A/C Booked - - FALA 03:55 Z SKAK 05:55 Z - - SKAK 13:00 Z FALA 14:45…" at bounding box center [427, 160] width 667 height 262
click at [204, 8] on button at bounding box center [197, 7] width 13 height 13
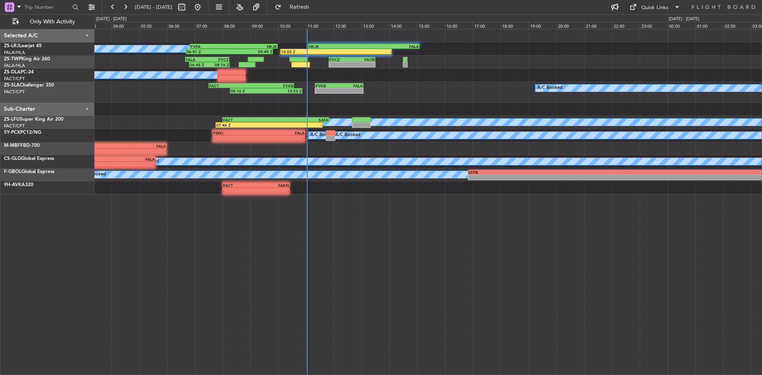
click at [125, 250] on div "HKJK 11:05 Z FALA 15:05 Z 10:05 Z - FVFA 06:50 Z HKJK 10:00 Z 06:41 Z 09:49 Z A…" at bounding box center [427, 202] width 667 height 346
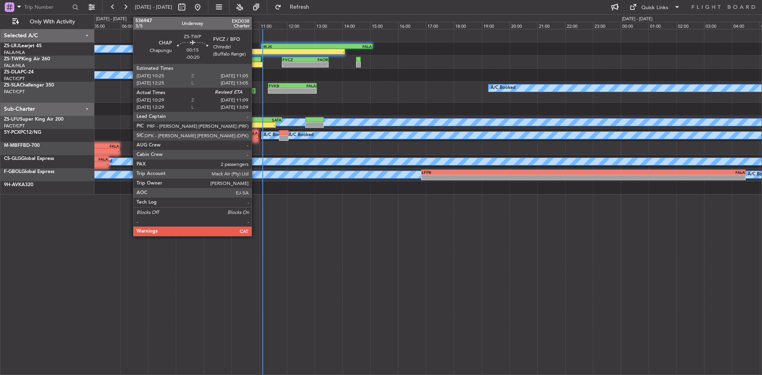
click at [255, 60] on div at bounding box center [251, 60] width 19 height 6
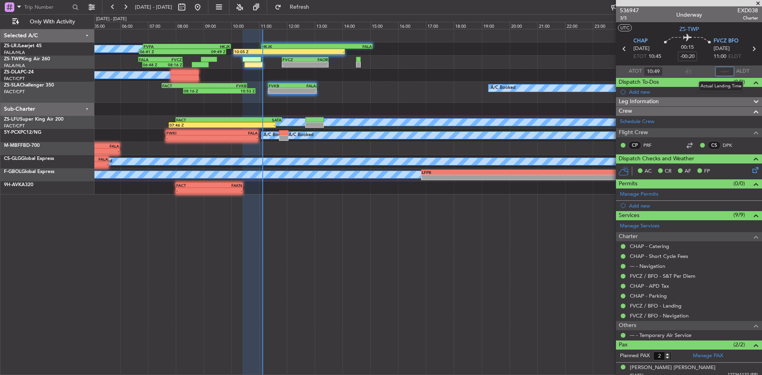
click at [719, 71] on input "text" at bounding box center [724, 72] width 19 height 10
type input "11:07"
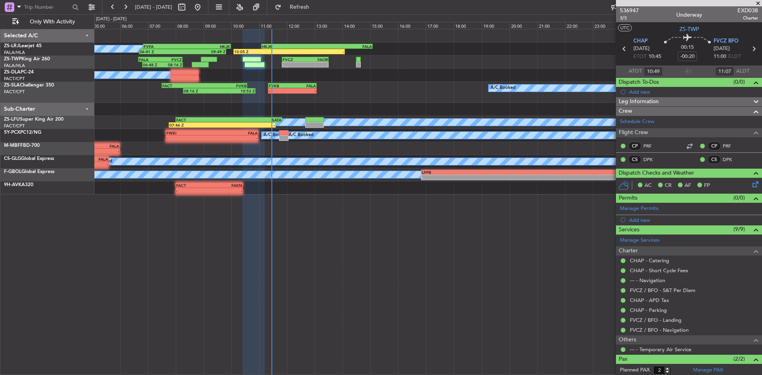
click at [760, 1] on span at bounding box center [758, 3] width 8 height 7
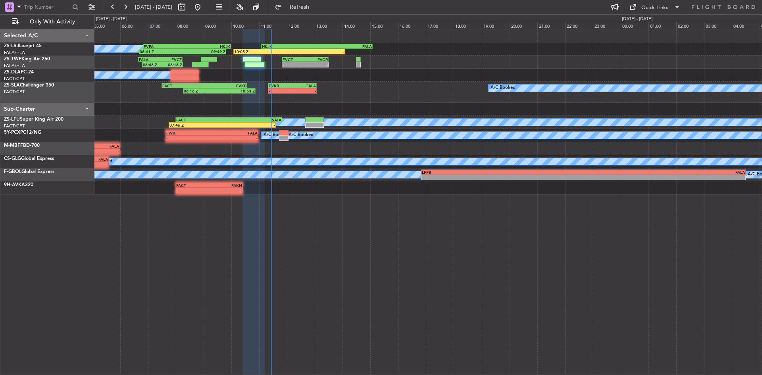
type input "0"
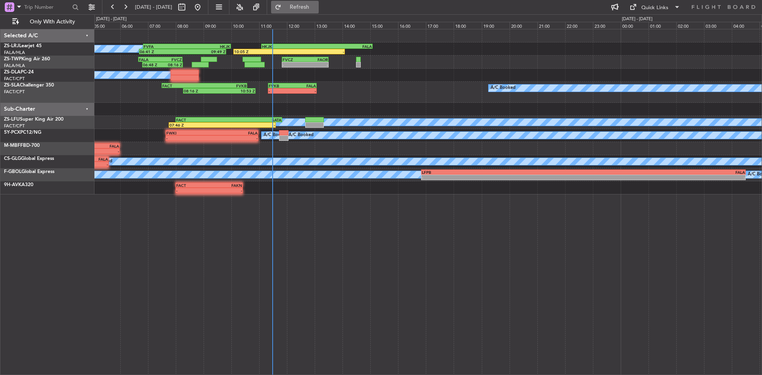
click at [319, 11] on button "Refresh" at bounding box center [295, 7] width 48 height 13
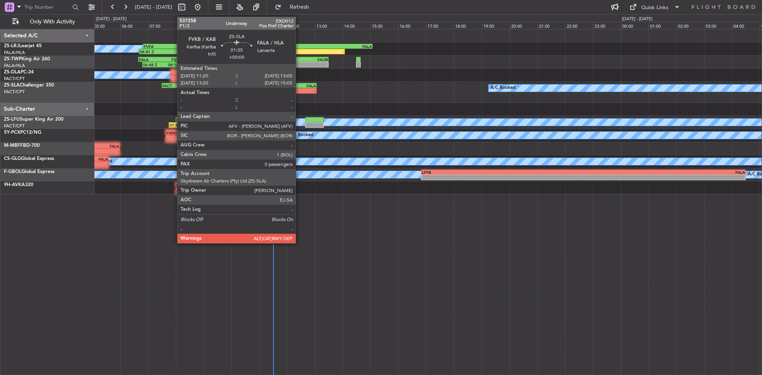
click at [299, 84] on div "FALA" at bounding box center [304, 85] width 24 height 5
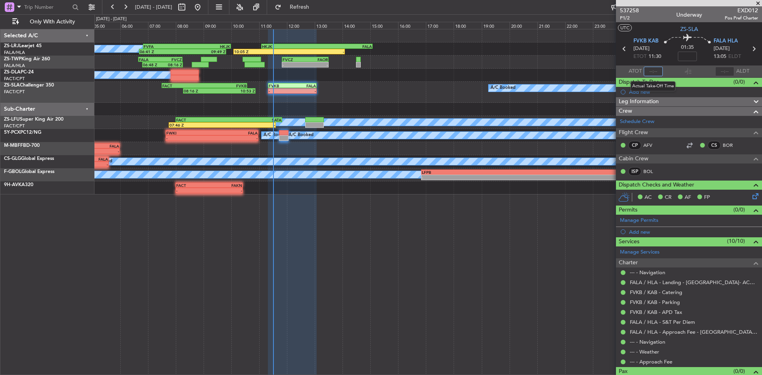
click at [649, 71] on input "text" at bounding box center [652, 72] width 19 height 10
type input "11:27"
click at [315, 4] on span "Refresh" at bounding box center [299, 7] width 33 height 6
click at [756, 2] on span at bounding box center [758, 3] width 8 height 7
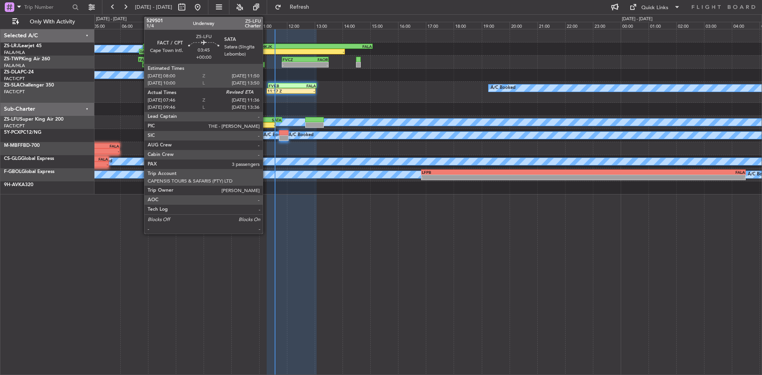
click at [266, 120] on div "SATA" at bounding box center [254, 119] width 53 height 5
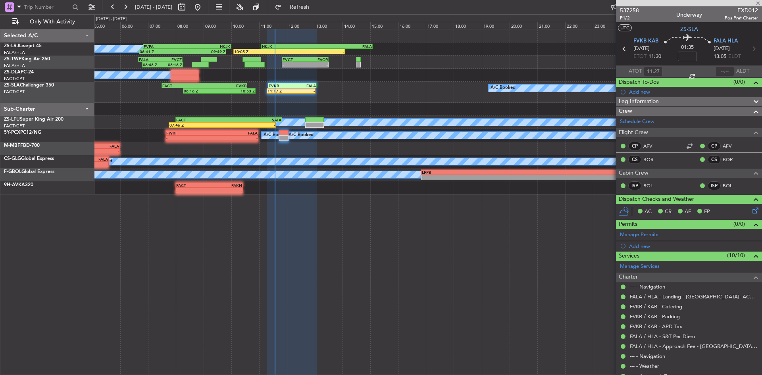
type input "07:46"
type input "3"
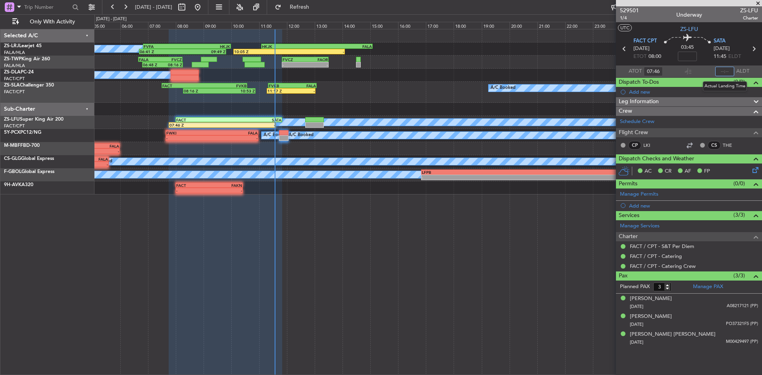
click at [727, 71] on input "text" at bounding box center [724, 72] width 19 height 10
type input "10:55"
click at [761, 3] on span at bounding box center [758, 3] width 8 height 7
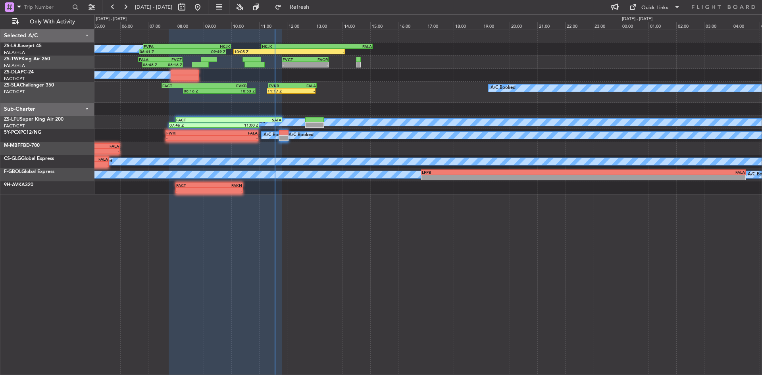
type input "0"
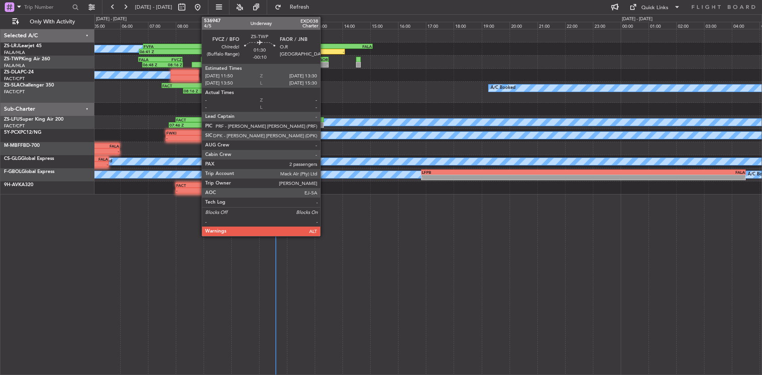
click at [324, 61] on div "FAOR" at bounding box center [316, 59] width 23 height 5
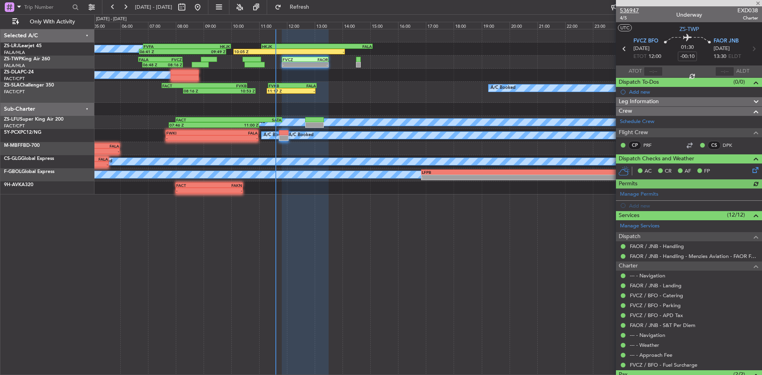
click at [636, 11] on span "536947" at bounding box center [629, 10] width 19 height 8
click at [759, 2] on span at bounding box center [758, 3] width 8 height 7
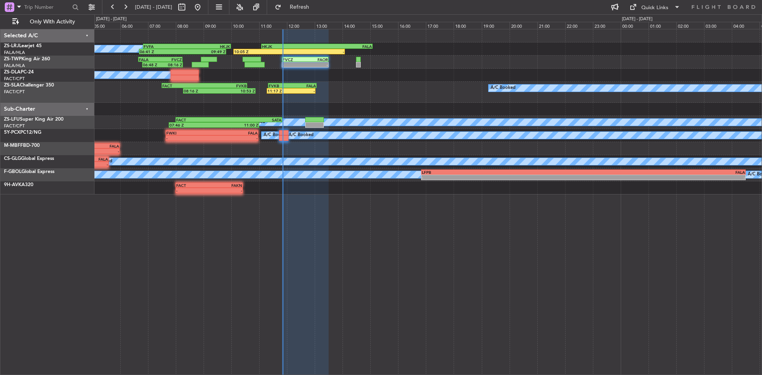
type input "0"
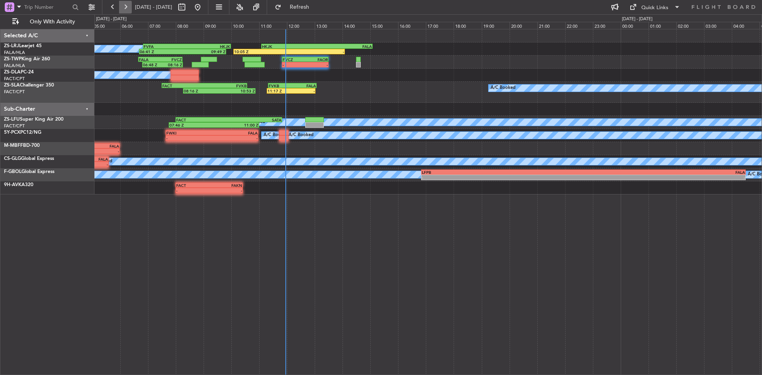
click at [122, 4] on button at bounding box center [125, 7] width 13 height 13
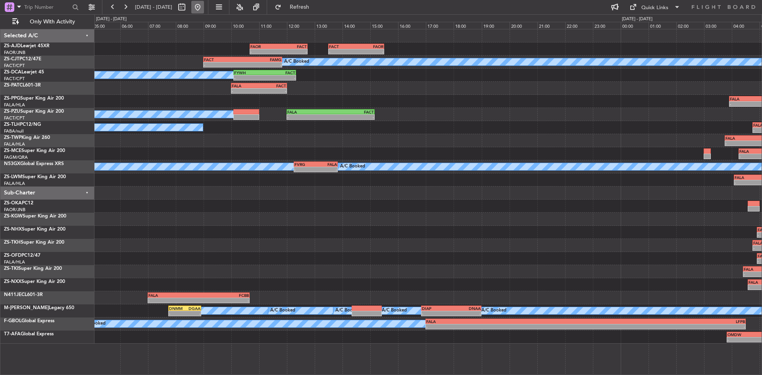
click at [204, 9] on button at bounding box center [197, 7] width 13 height 13
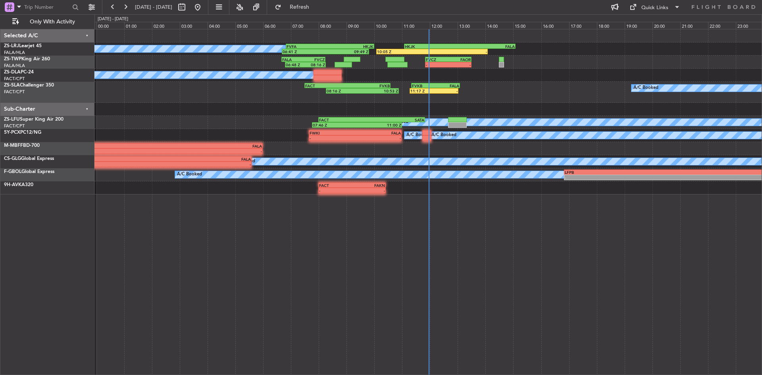
click at [142, 124] on div "10:05 Z - HKJK 11:05 Z FALA 15:05 Z FVFA 06:50 Z HKJK 10:00 Z 06:41 Z 09:49 Z A…" at bounding box center [427, 111] width 667 height 165
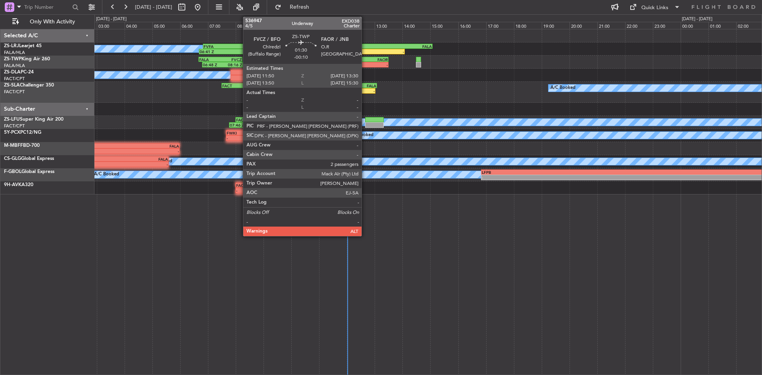
click at [365, 58] on div "FAOR" at bounding box center [376, 59] width 23 height 5
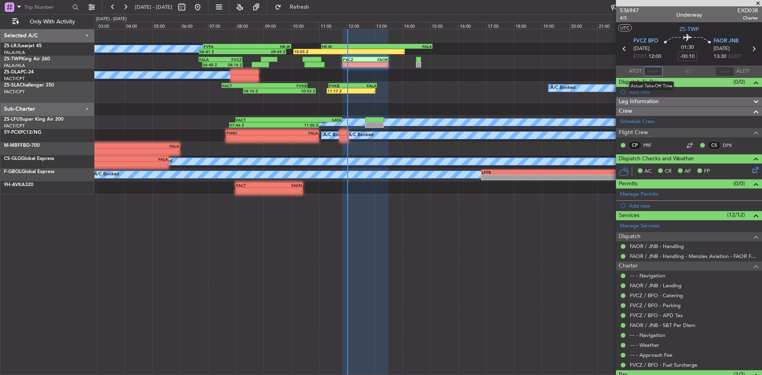
click at [653, 71] on input "text" at bounding box center [652, 72] width 19 height 10
type input "12:01"
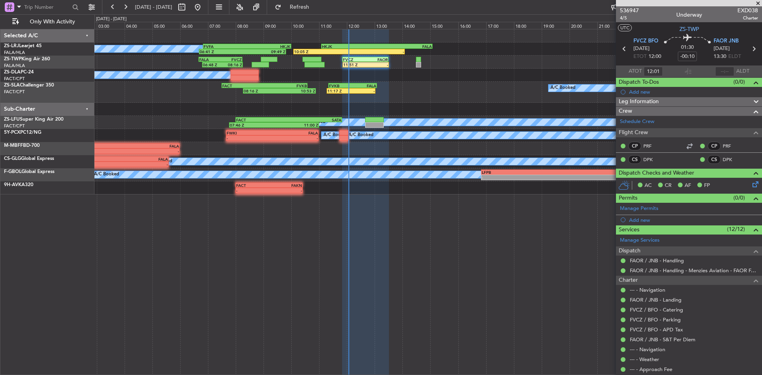
click at [758, 2] on span at bounding box center [758, 3] width 8 height 7
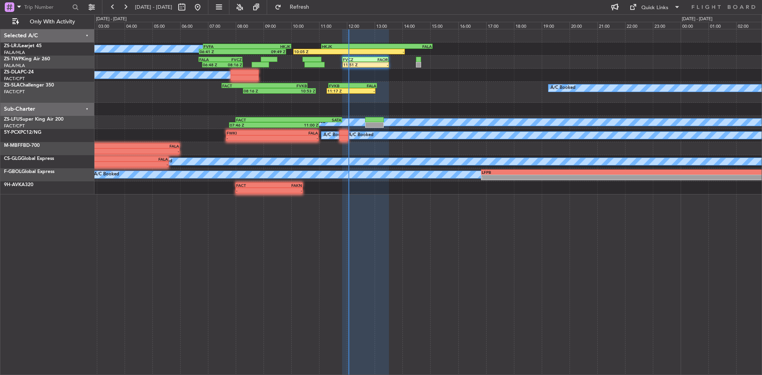
type input "0"
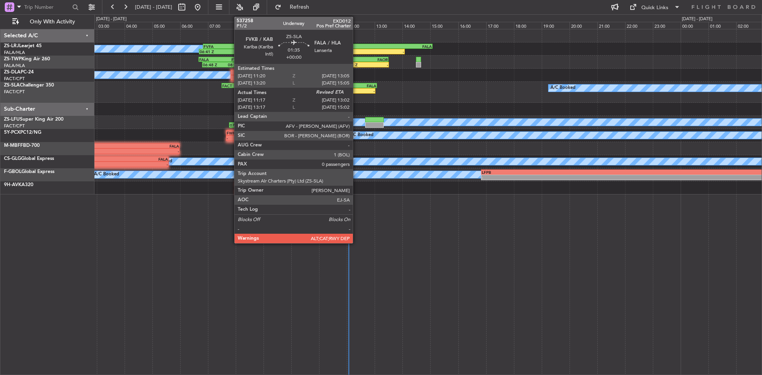
click at [356, 86] on div "FALA" at bounding box center [364, 85] width 24 height 5
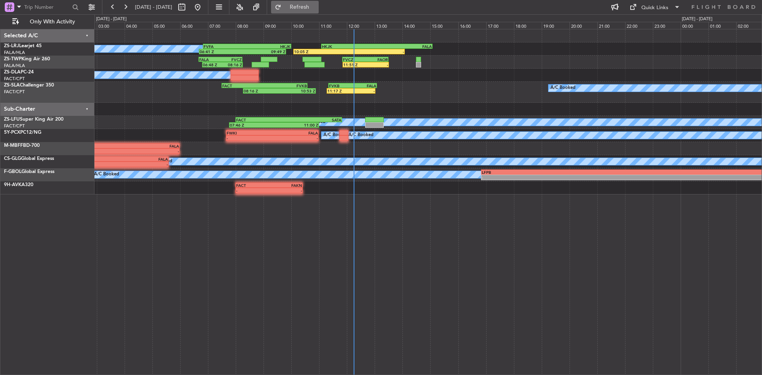
click at [316, 5] on span "Refresh" at bounding box center [299, 7] width 33 height 6
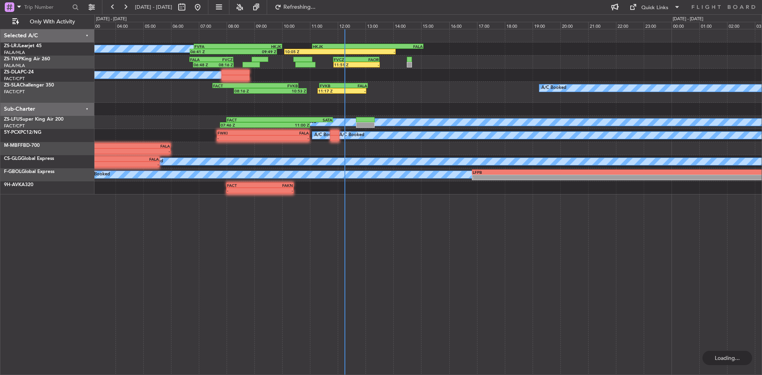
click at [370, 98] on div "A/C Booked 08:16 Z 10:53 Z FACT 07:30 Z FVKB 10:35 Z 11:17 Z - FVKB 11:20 Z FAL…" at bounding box center [427, 92] width 667 height 21
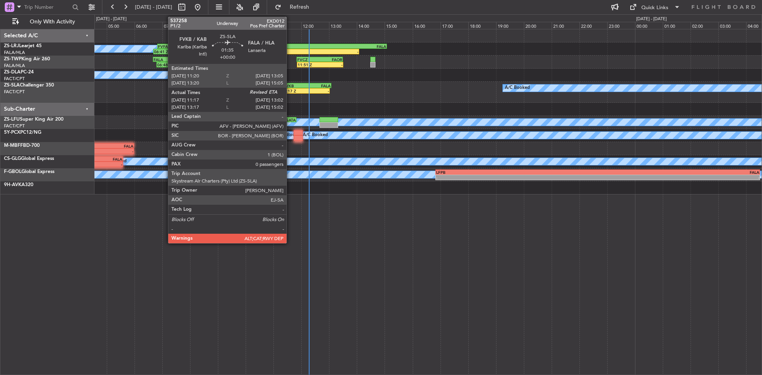
click at [290, 84] on div "FVKB" at bounding box center [295, 85] width 24 height 5
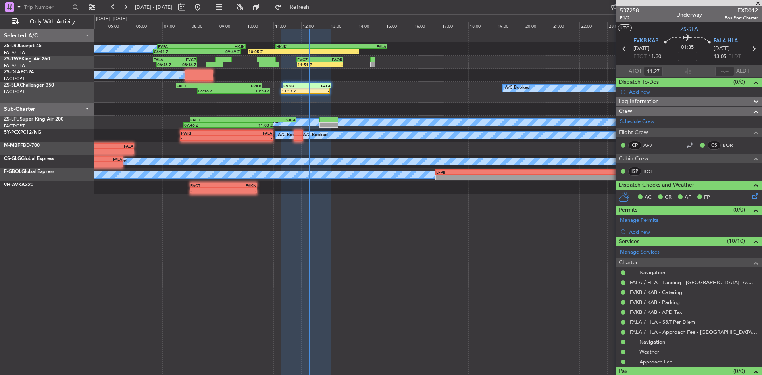
click at [760, 1] on span at bounding box center [758, 3] width 8 height 7
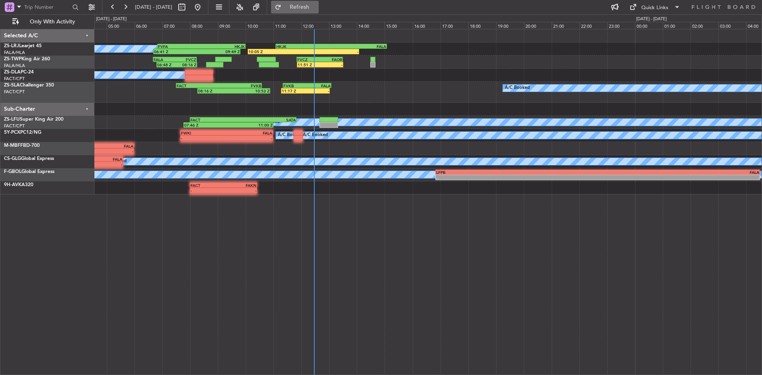
drag, startPoint x: 317, startPoint y: 7, endPoint x: 310, endPoint y: 7, distance: 6.7
click at [316, 7] on span "Refresh" at bounding box center [299, 7] width 33 height 6
